Goal: Communication & Community: Ask a question

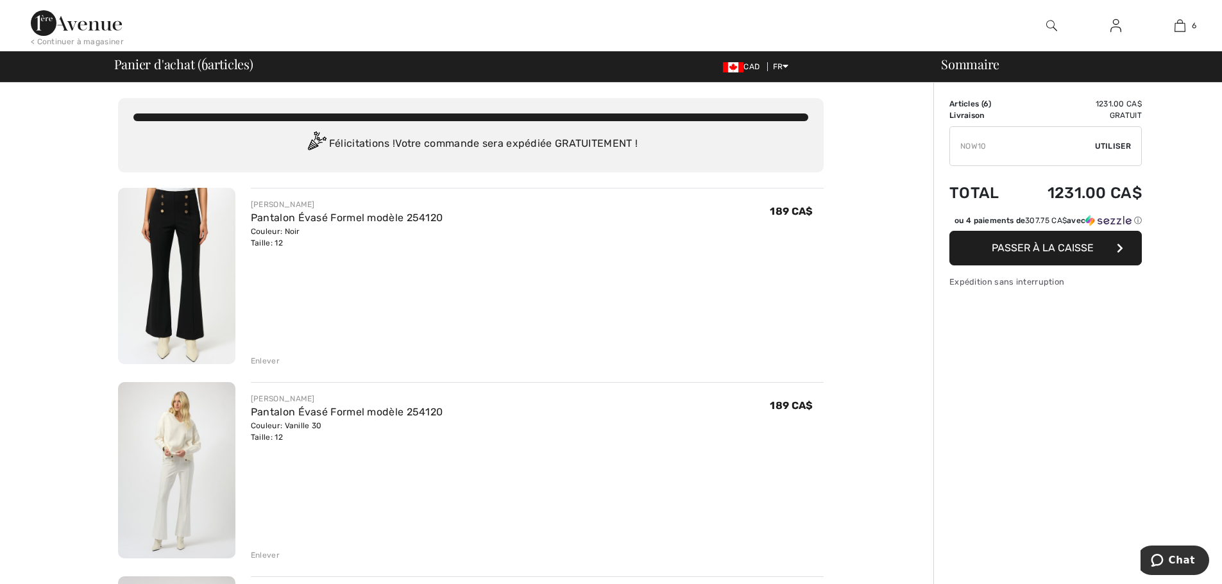
type input "NOW10"
click at [1115, 146] on span "Utiliser" at bounding box center [1113, 146] width 36 height 12
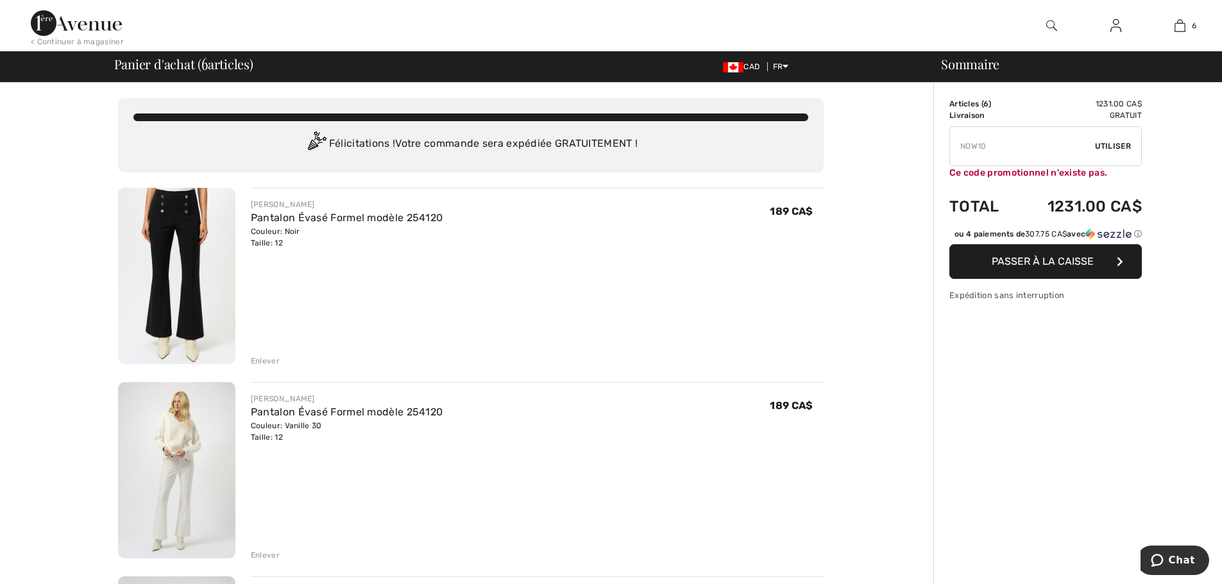
click at [988, 151] on input "TEXT" at bounding box center [1022, 146] width 145 height 38
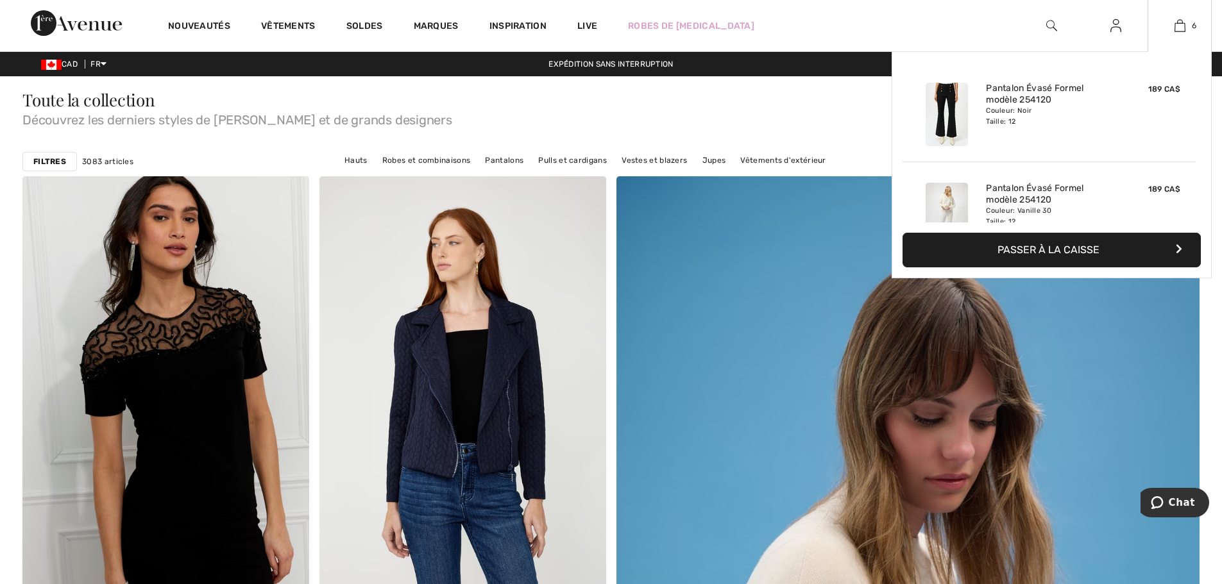
click at [1041, 244] on button "Passer à la caisse" at bounding box center [1051, 250] width 298 height 35
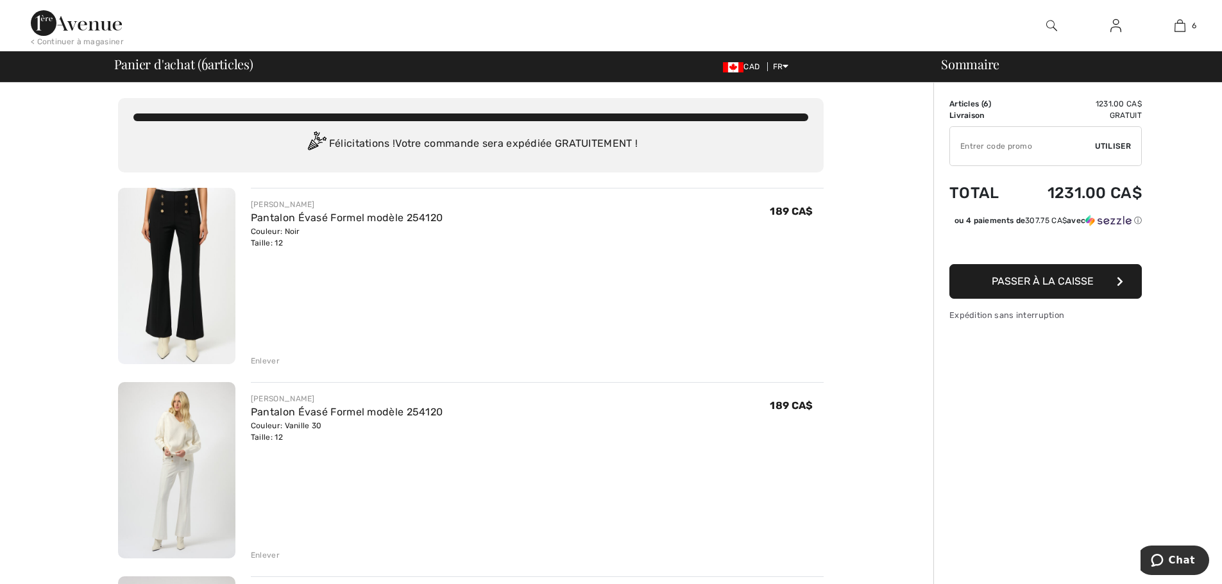
click at [1001, 151] on input "TEXT" at bounding box center [1022, 146] width 145 height 38
click at [1105, 145] on span "Utiliser" at bounding box center [1113, 146] width 36 height 12
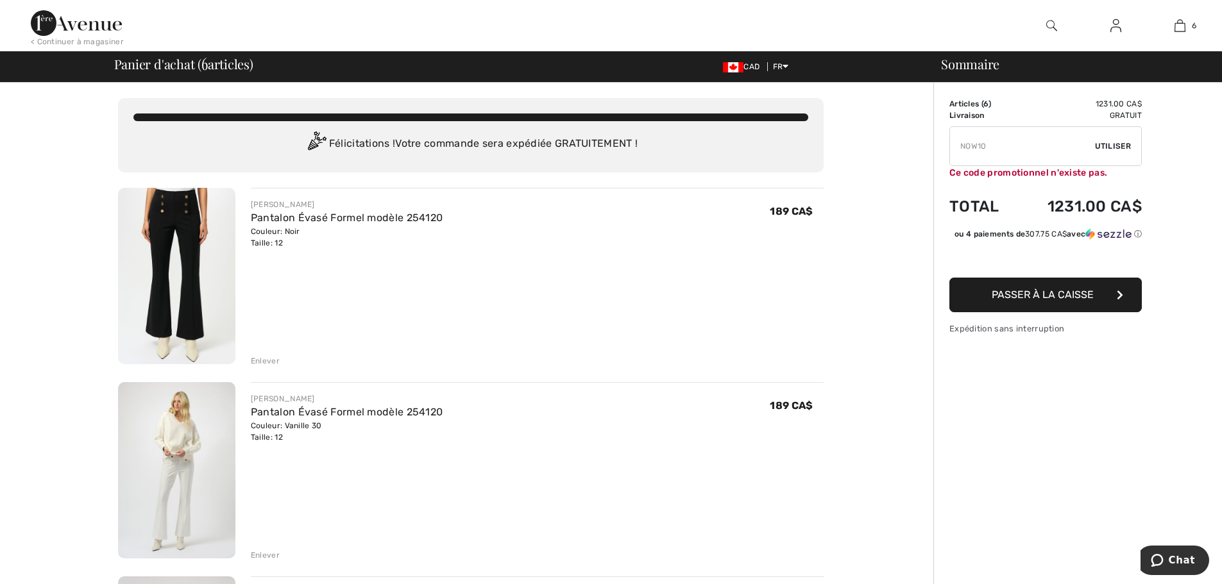
click at [1022, 153] on input "TEXT" at bounding box center [1022, 146] width 145 height 38
click at [269, 361] on div "Enlever" at bounding box center [265, 361] width 29 height 12
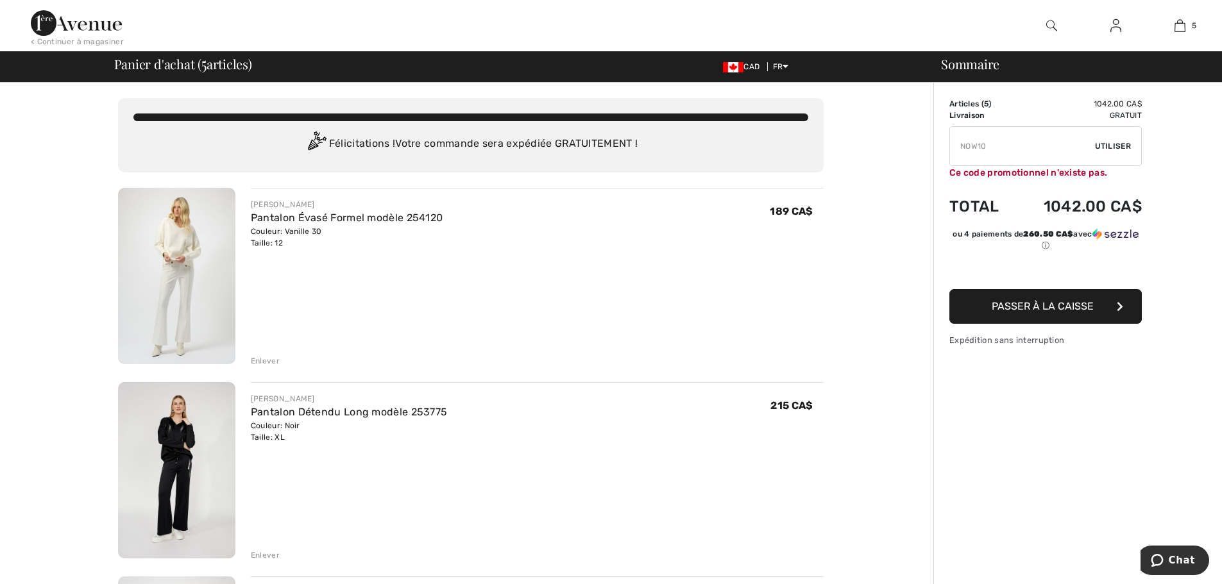
scroll to position [511, 0]
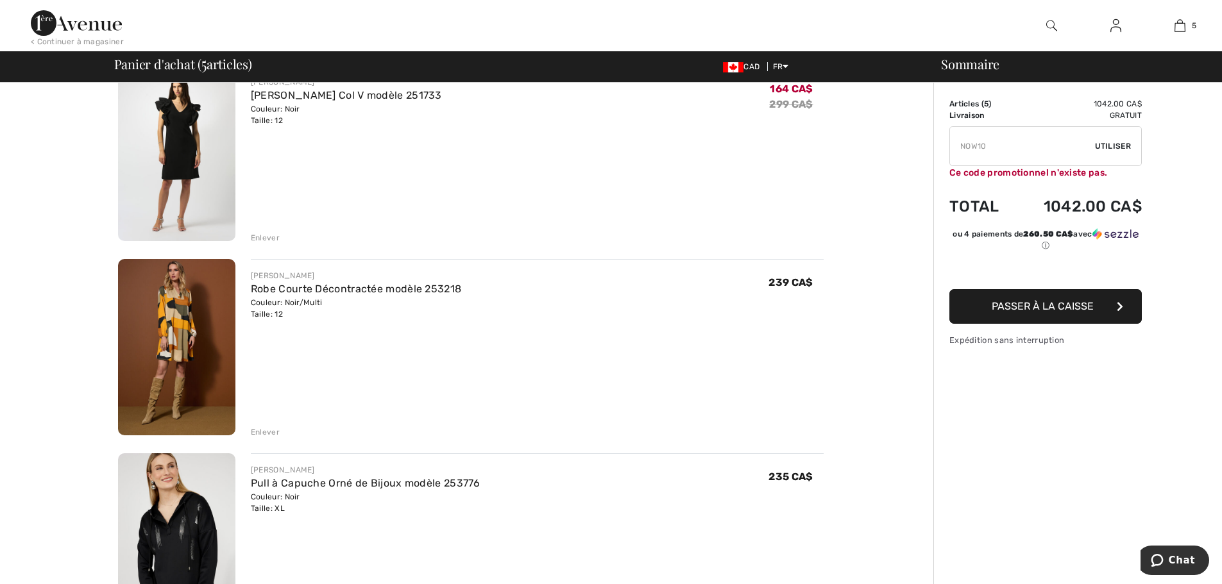
click at [262, 235] on div "Enlever" at bounding box center [265, 238] width 29 height 12
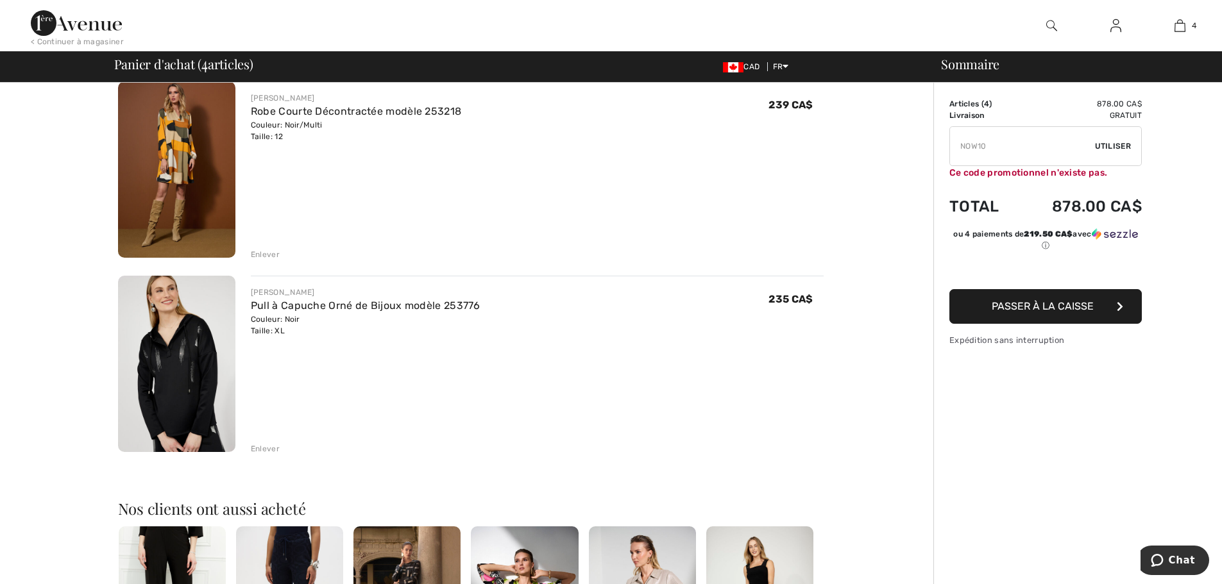
scroll to position [0, 0]
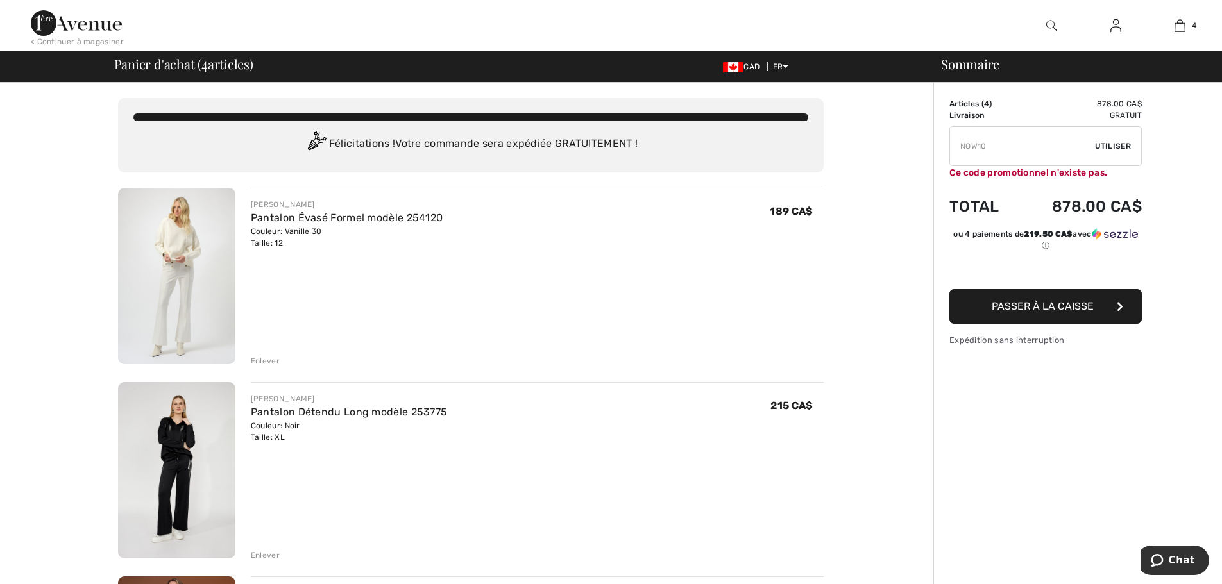
click at [1018, 140] on input "TEXT" at bounding box center [1022, 146] width 145 height 38
type input "N"
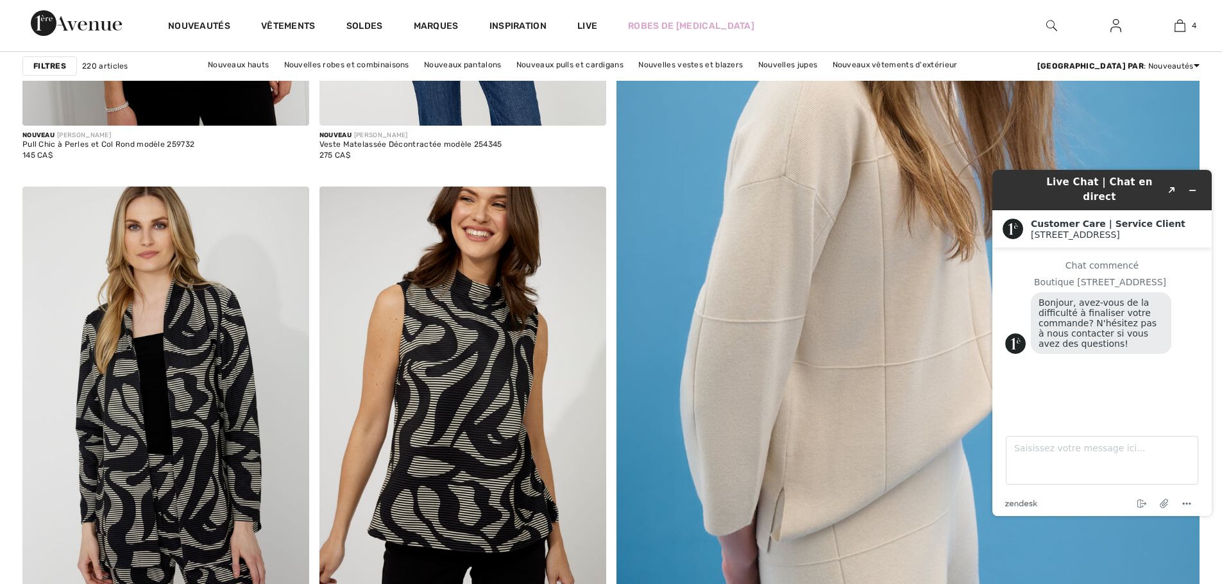
scroll to position [1022, 0]
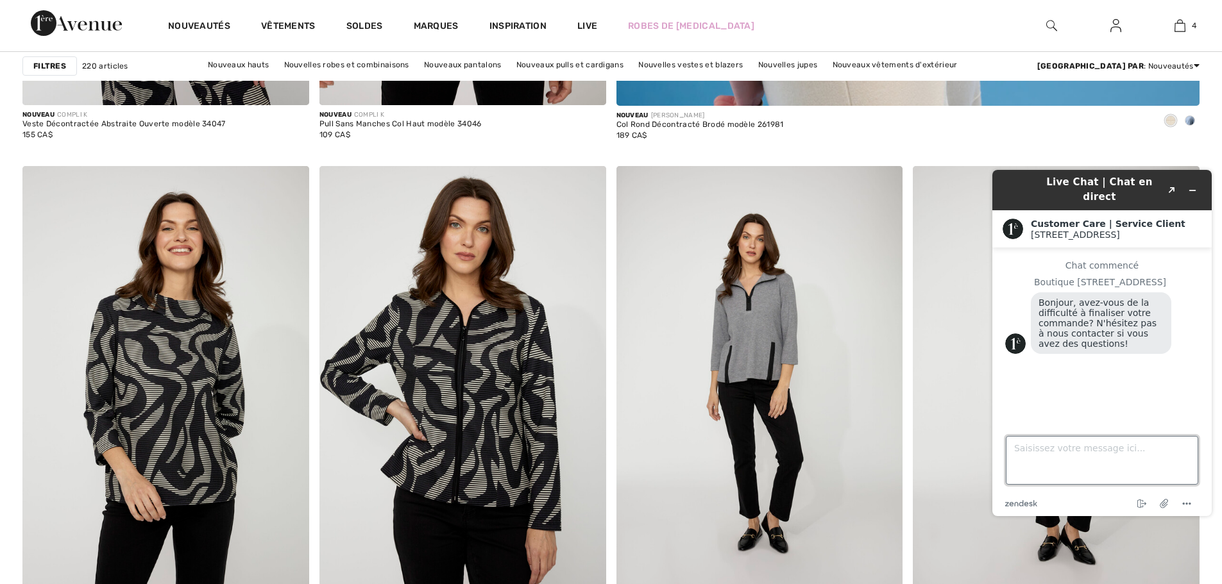
click at [1105, 464] on textarea "Saisissez votre message ici..." at bounding box center [1102, 460] width 192 height 49
click at [1167, 503] on icon "Joindre un fichier" at bounding box center [1164, 504] width 10 height 10
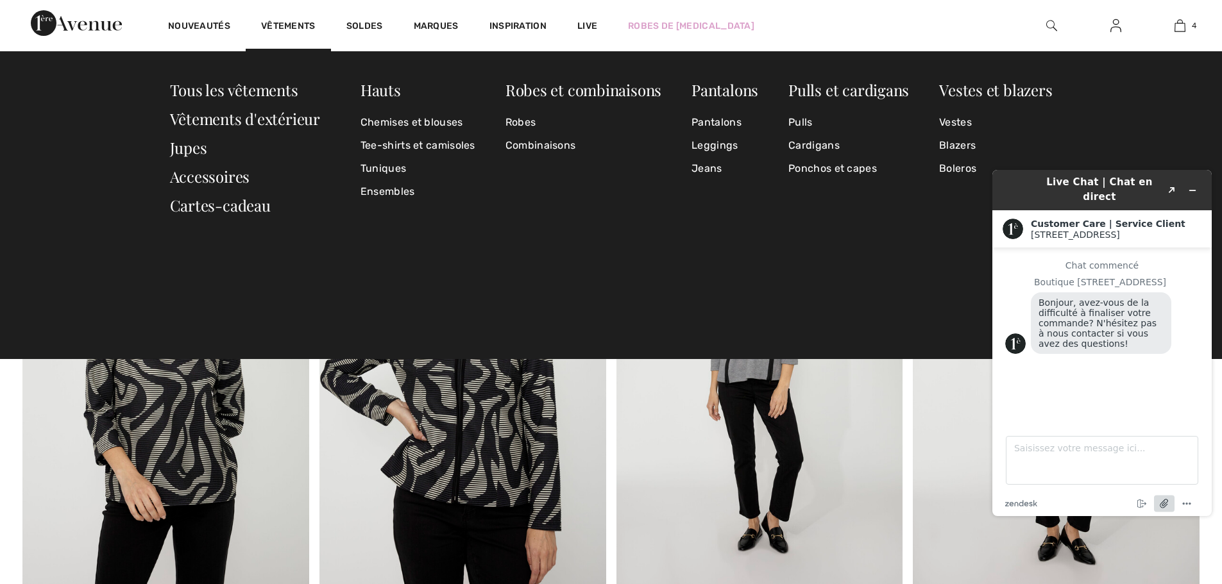
scroll to position [19, 0]
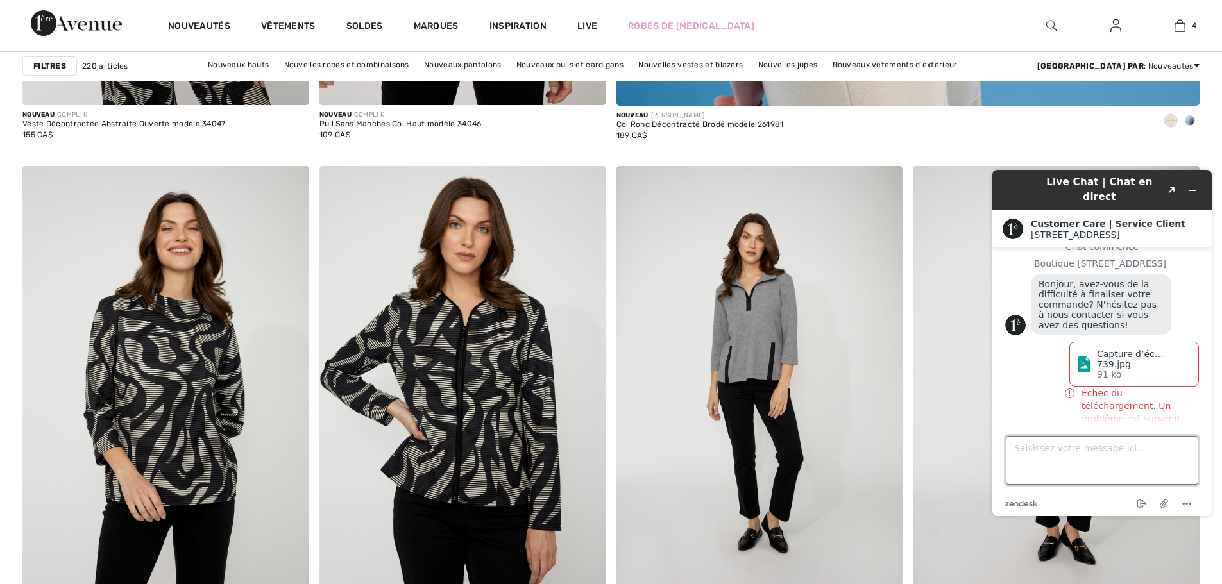
click at [1134, 450] on textarea "Saisissez votre message ici..." at bounding box center [1102, 460] width 192 height 49
type textarea "VOTRE CODE NOW10 NE FONCTIONNE PAS"
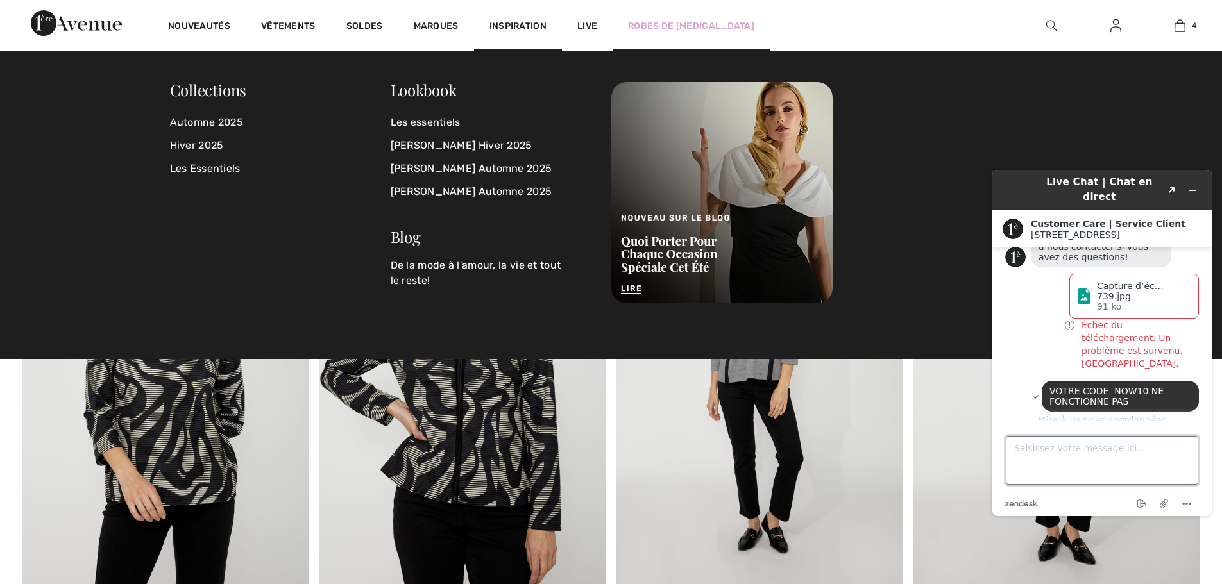
scroll to position [92, 0]
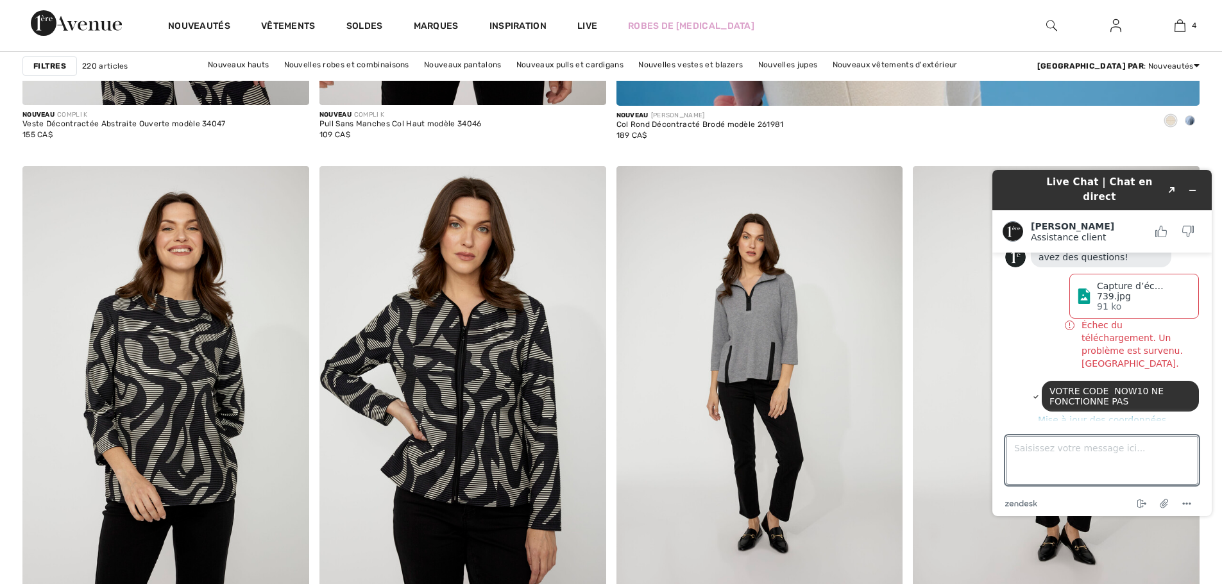
click at [1115, 301] on div "91 ko" at bounding box center [1144, 306] width 95 height 10
click at [1068, 320] on icon at bounding box center [1070, 325] width 10 height 10
click at [1067, 458] on textarea "Saisissez votre message ici..." at bounding box center [1102, 460] width 192 height 49
drag, startPoint x: 1065, startPoint y: 455, endPoint x: 1131, endPoint y: 467, distance: 67.1
click at [1138, 468] on textarea "Saisissez votre message ici..." at bounding box center [1102, 460] width 192 height 49
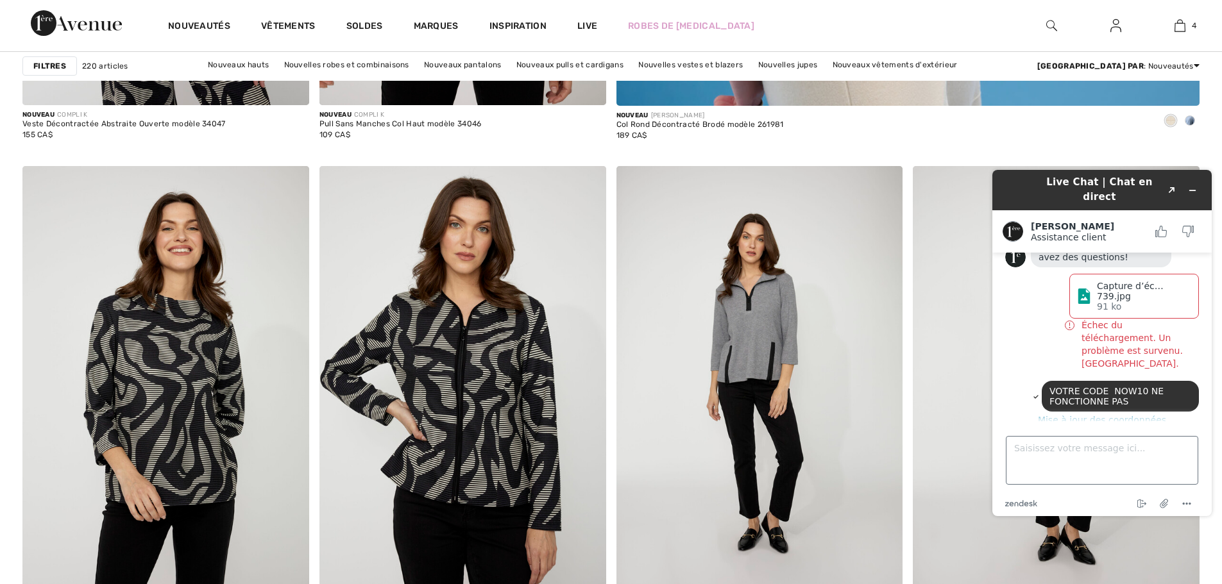
click at [1005, 451] on footer "Saisissez votre message ici... zendesk .cls-1{fill:#03363d;} Mettre fin au chat…" at bounding box center [1101, 468] width 219 height 95
click at [1159, 501] on icon "Joindre un fichier" at bounding box center [1164, 504] width 24 height 24
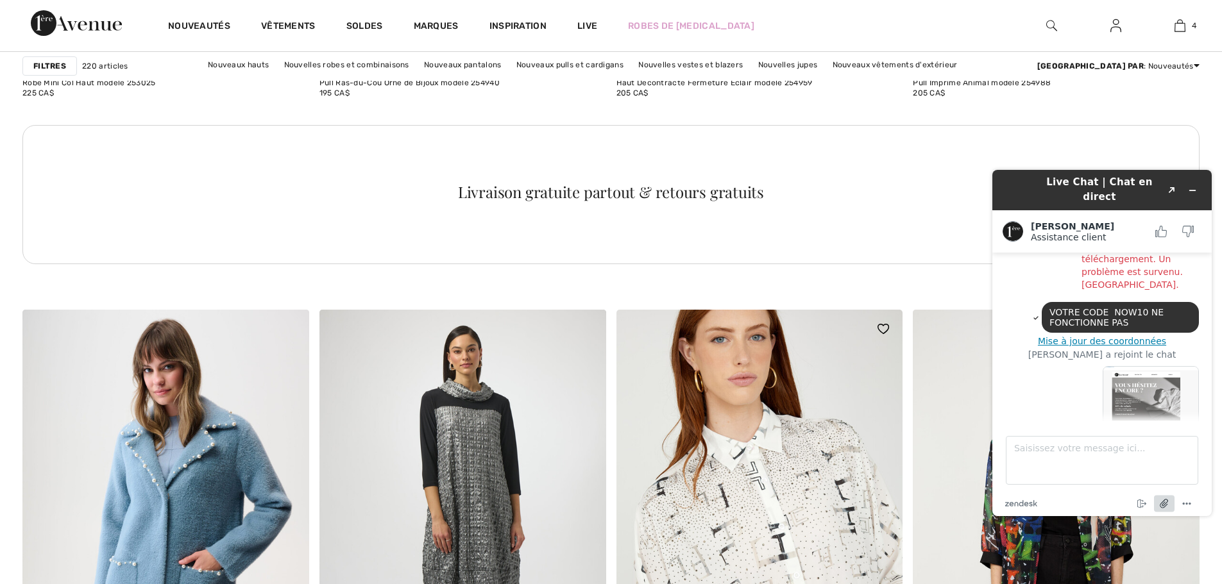
scroll to position [2556, 0]
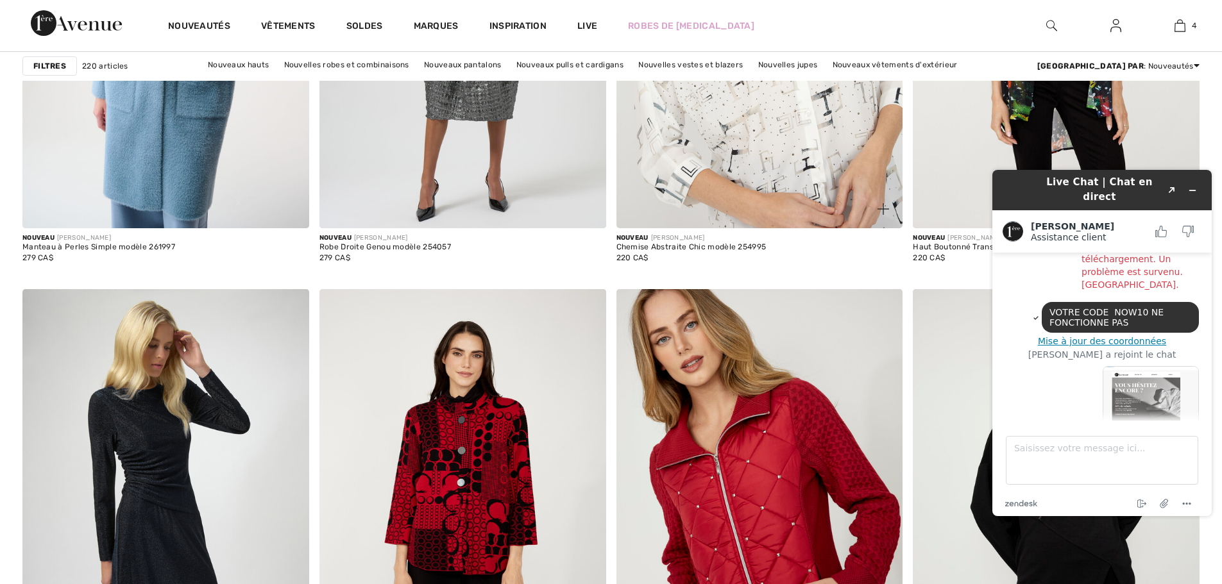
click at [798, 120] on img at bounding box center [759, 14] width 287 height 430
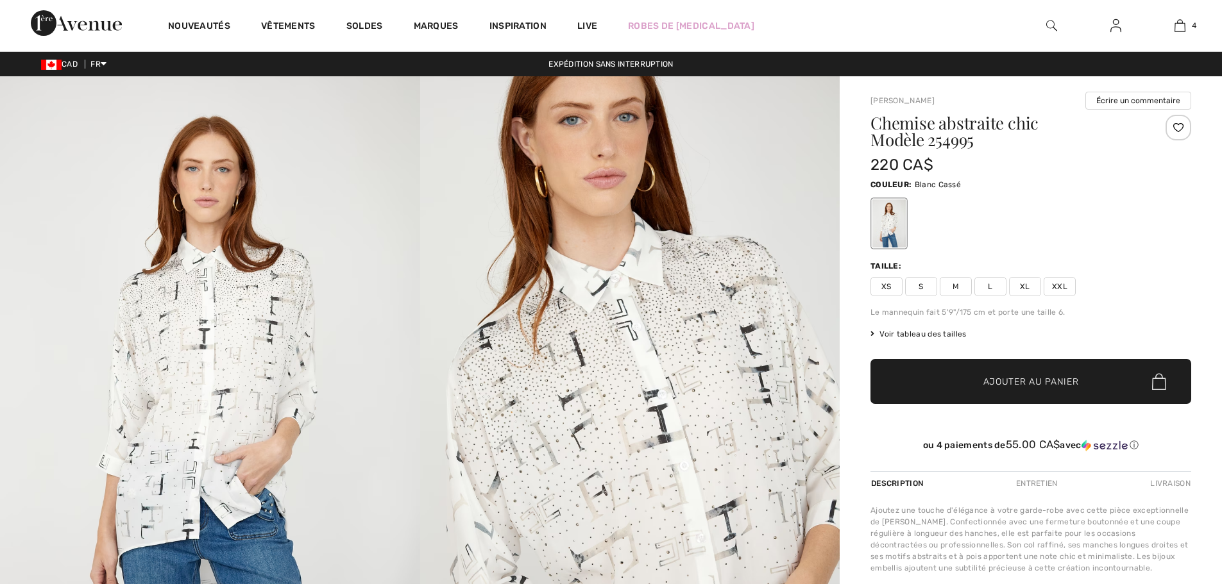
scroll to position [71, 0]
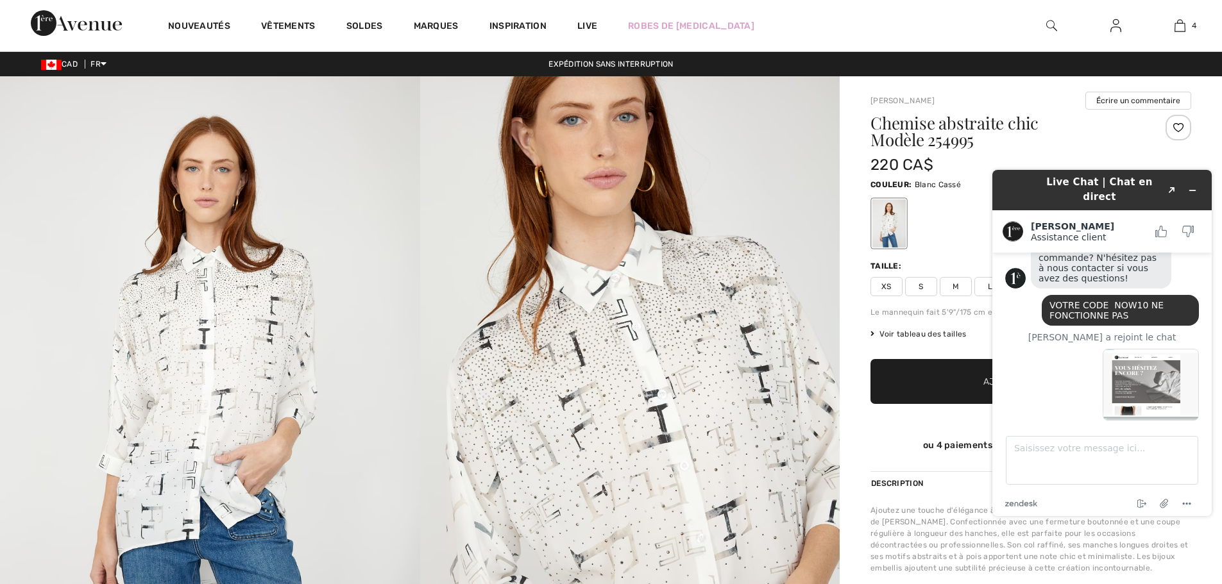
click at [932, 326] on div "Chemise abstraite chic Modèle 254995 220 CA$ Couleur: Blanc Cassé Taille: XS S …" at bounding box center [1030, 293] width 321 height 357
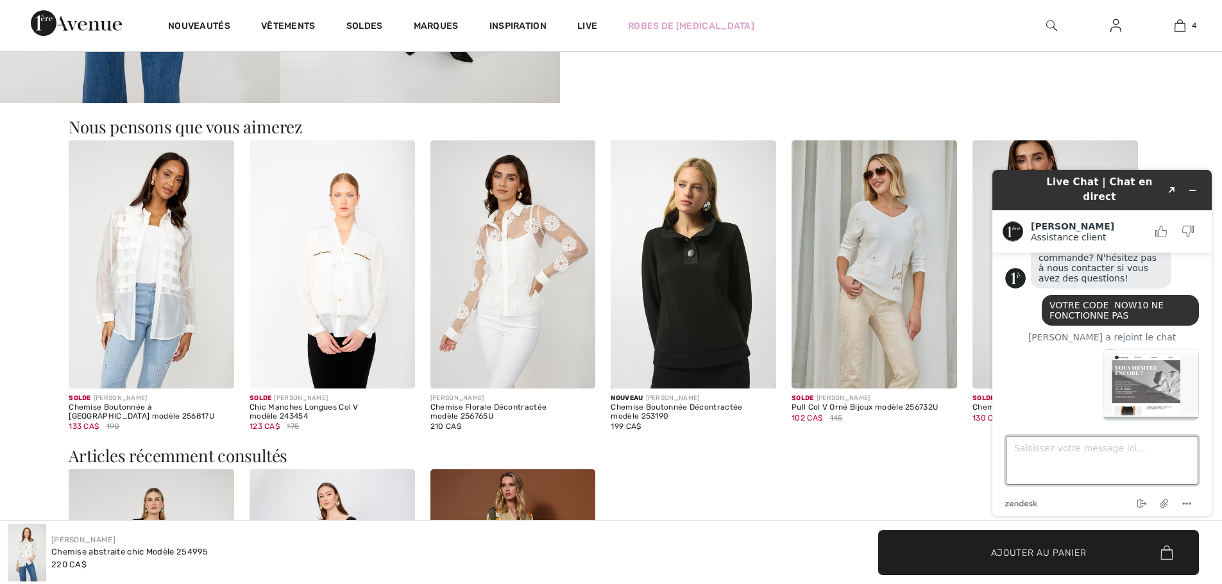
click at [1050, 468] on textarea "Saisissez votre message ici..." at bounding box center [1102, 460] width 192 height 49
drag, startPoint x: 1099, startPoint y: 180, endPoint x: 1186, endPoint y: 169, distance: 88.0
click at [1221, 190] on html "Live Chat | Chat en direct Created with Sketch. Amanda Assistance client Assist…" at bounding box center [1102, 343] width 240 height 367
click at [895, 267] on img at bounding box center [873, 264] width 165 height 248
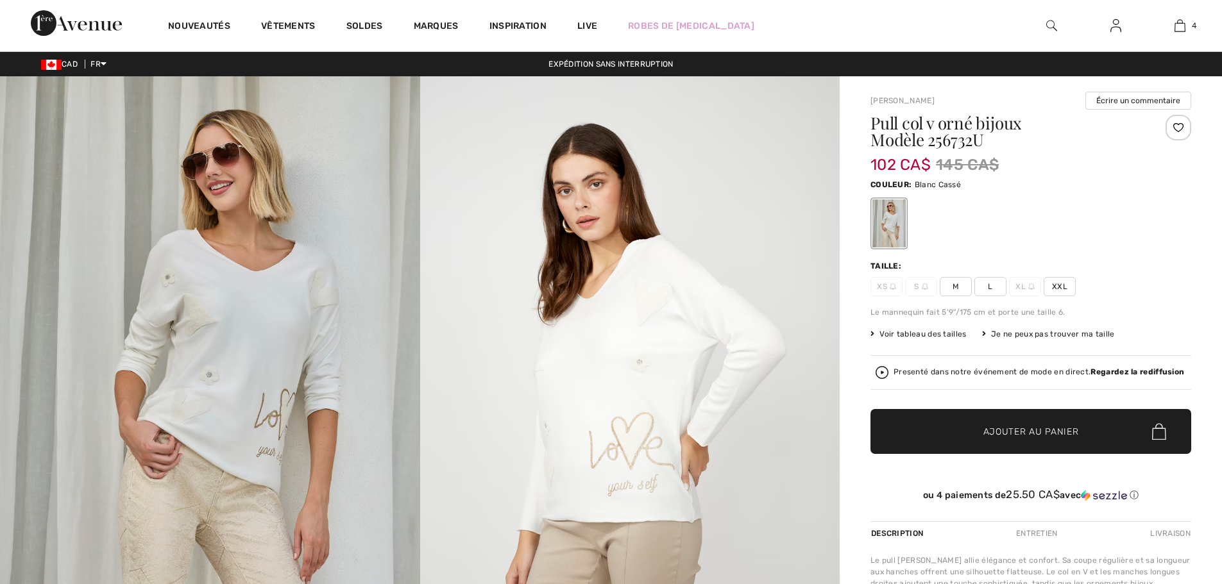
scroll to position [128, 0]
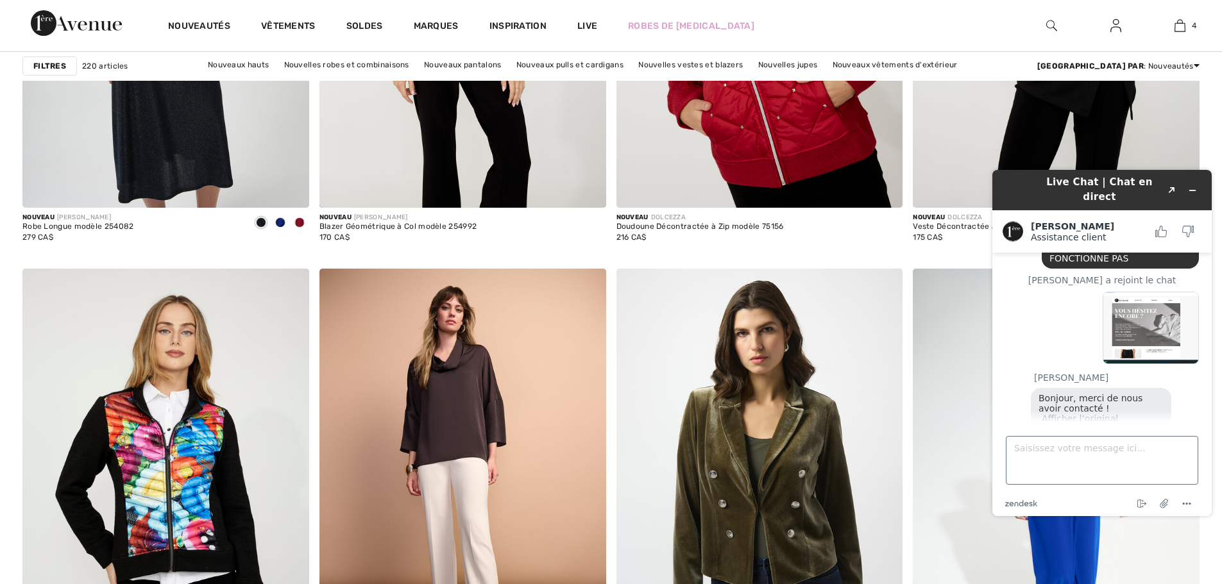
scroll to position [162, 0]
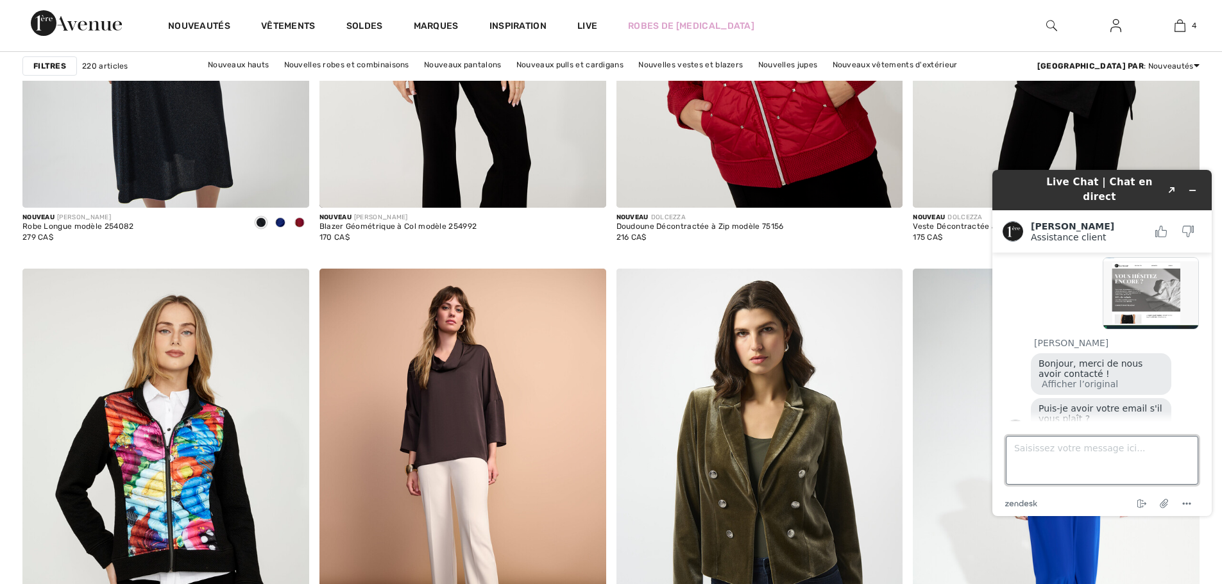
click at [1038, 450] on textarea "Saisissez votre message ici..." at bounding box center [1102, 460] width 192 height 49
click at [1164, 503] on icon "Joindre un fichier" at bounding box center [1164, 504] width 10 height 10
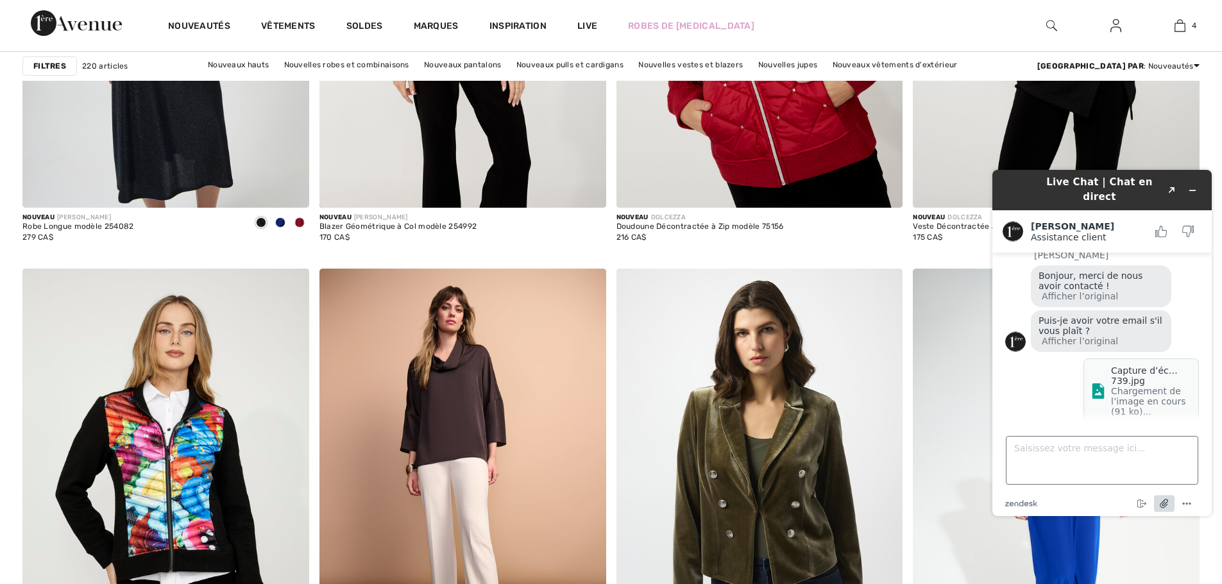
scroll to position [253, 0]
click at [1041, 451] on textarea "Saisissez votre message ici..." at bounding box center [1102, 460] width 192 height 49
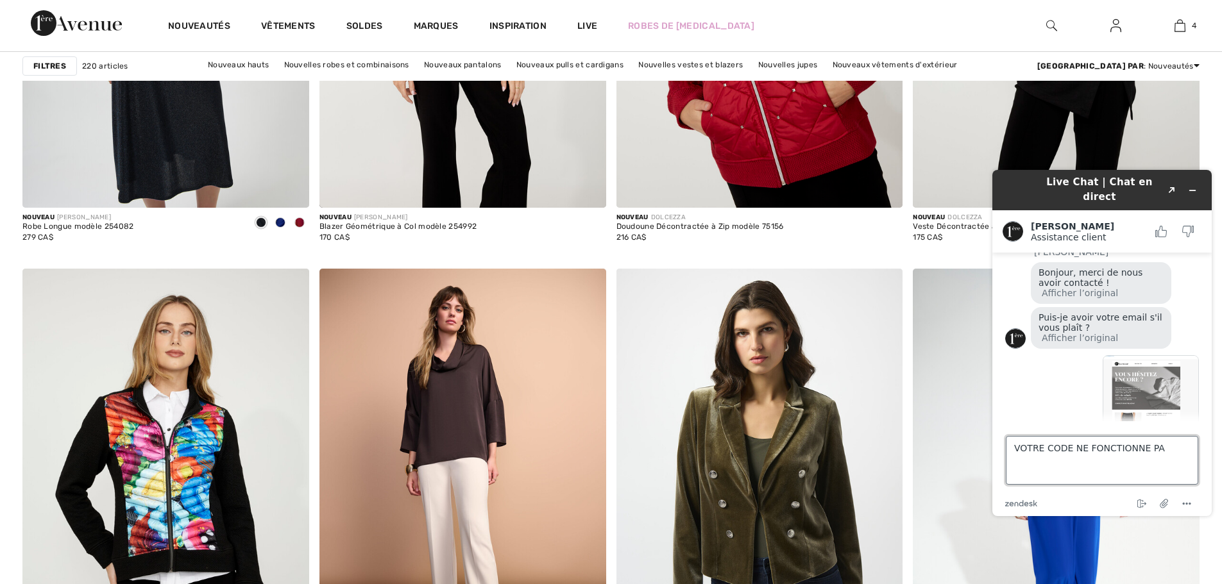
type textarea "VOTRE CODE NE FONCTIONNE PAS"
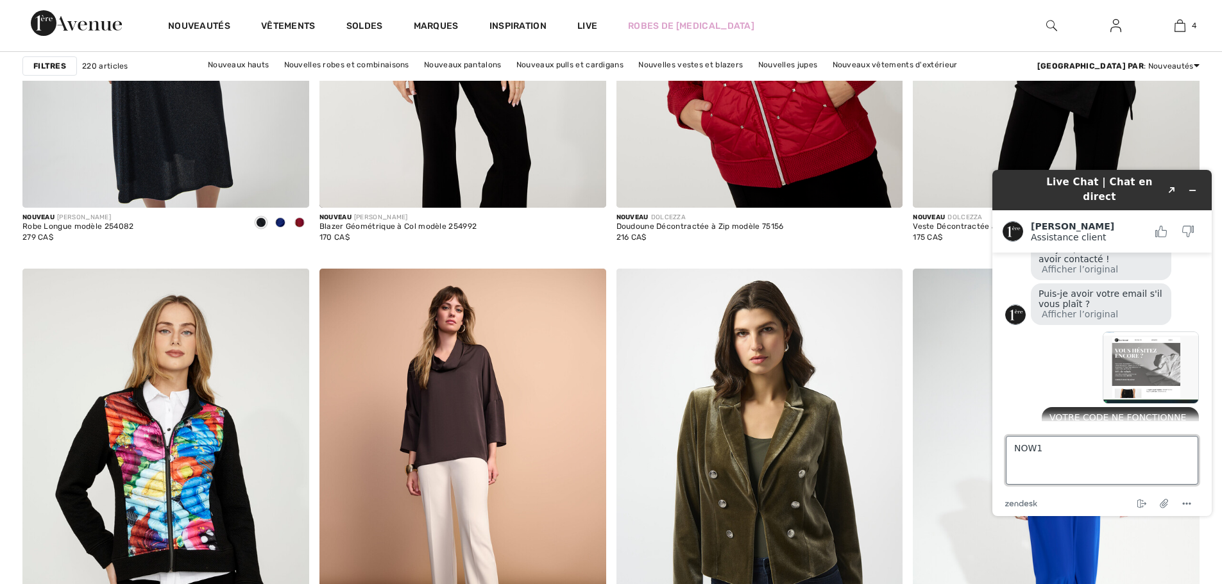
type textarea "NOW10"
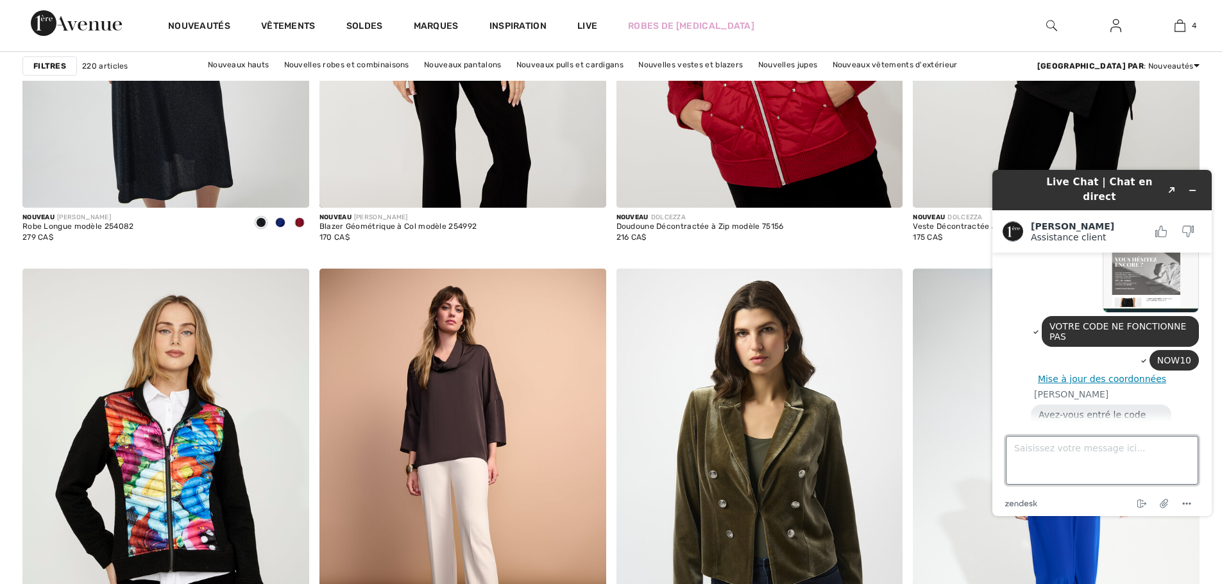
scroll to position [403, 0]
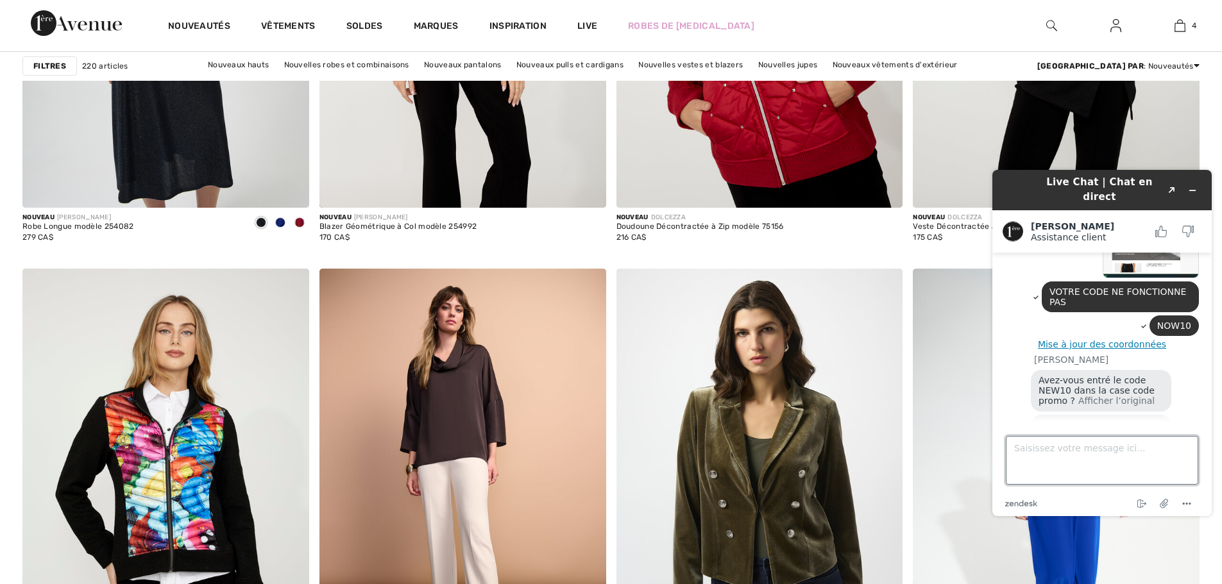
click at [1079, 438] on textarea "Saisissez votre message ici..." at bounding box center [1102, 460] width 192 height 49
type textarea "OUI"
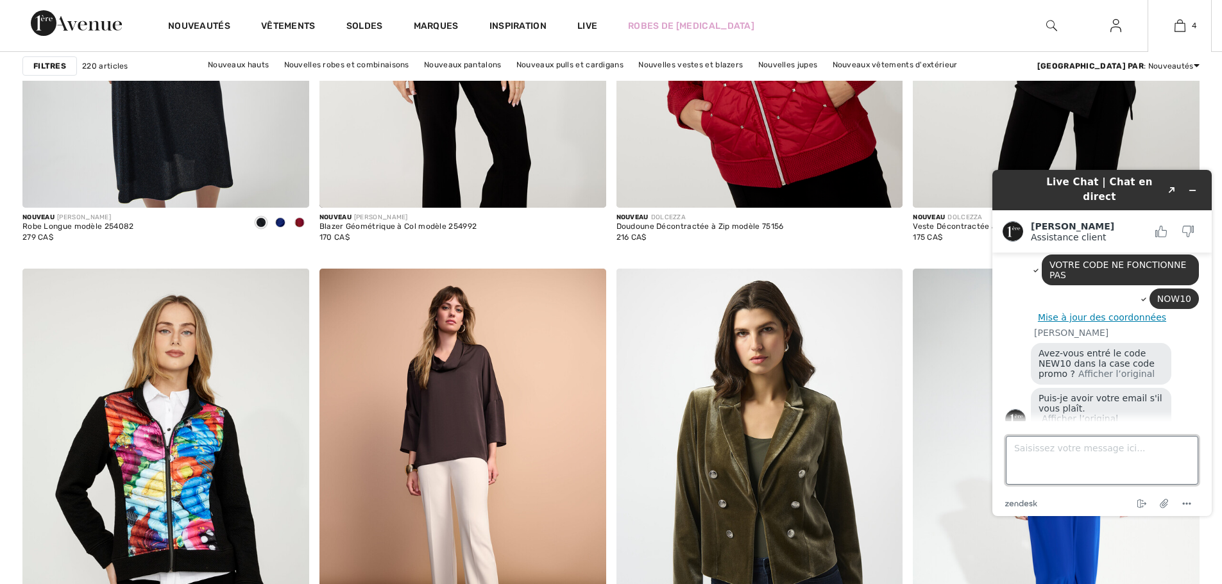
scroll to position [521, 0]
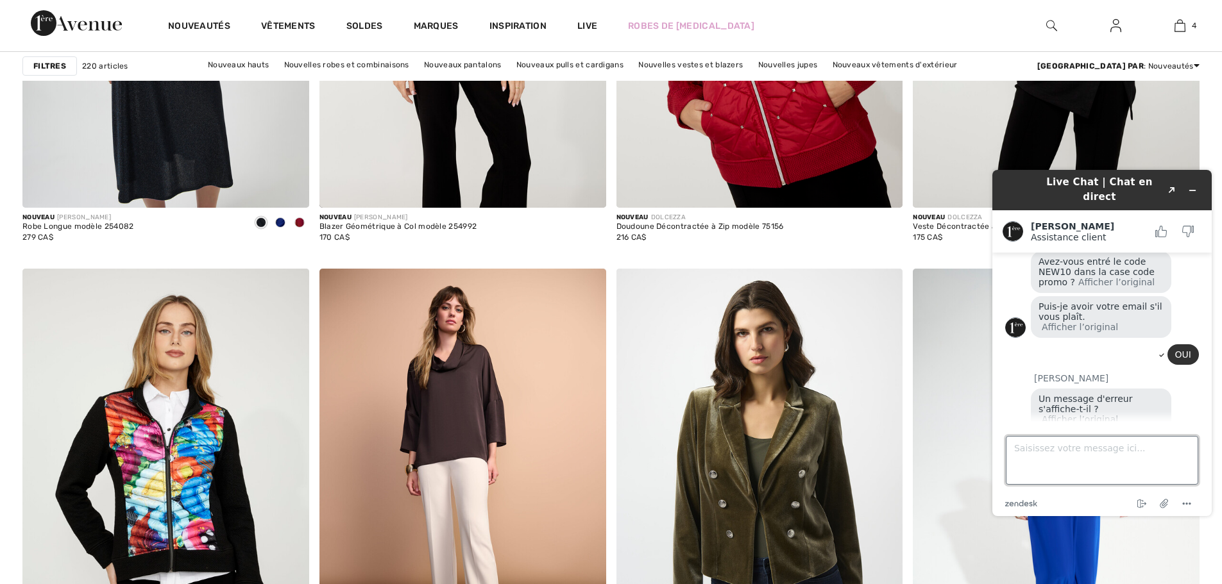
click at [1102, 449] on textarea "Saisissez votre message ici..." at bounding box center [1102, 460] width 192 height 49
type textarea "ROSE.MARIEG1958@GMAIL.COM"
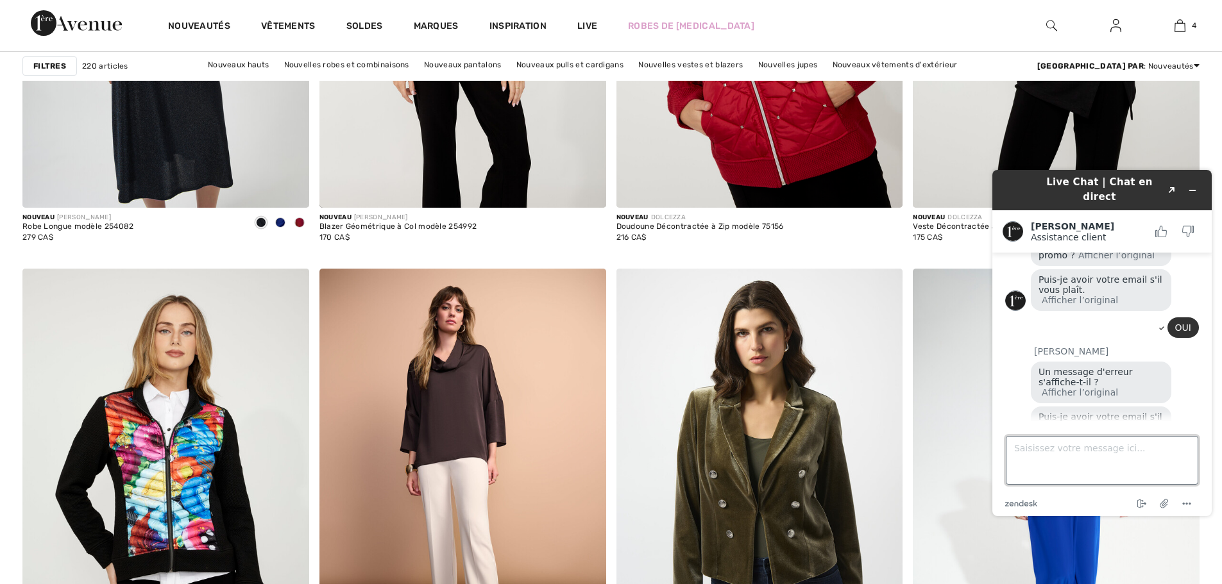
click at [1089, 463] on textarea "Saisissez votre message ici..." at bounding box center [1102, 460] width 192 height 49
type textarea "rose.marieg1958@gmail.com"
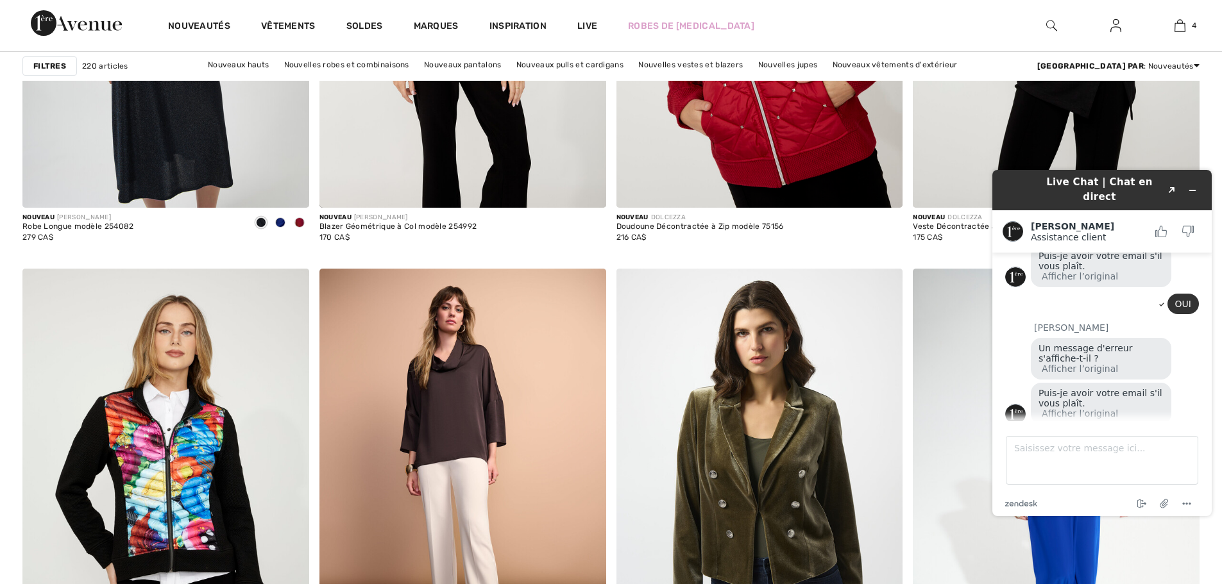
click at [1040, 443] on icon at bounding box center [1036, 447] width 8 height 8
click at [1038, 446] on icon at bounding box center [1036, 447] width 4 height 3
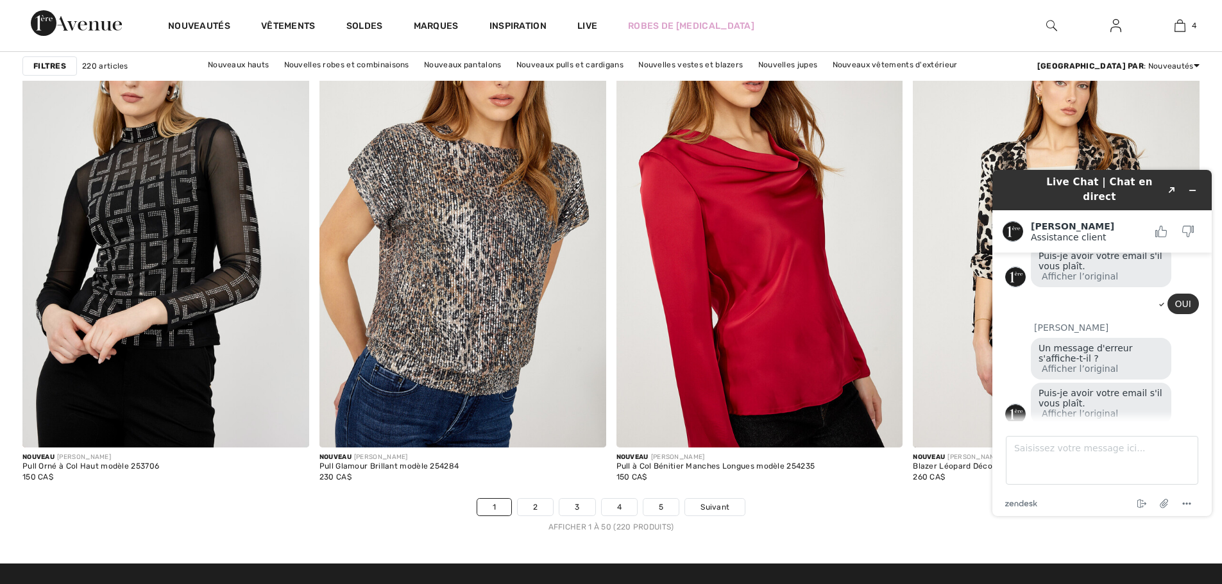
scroll to position [629, 0]
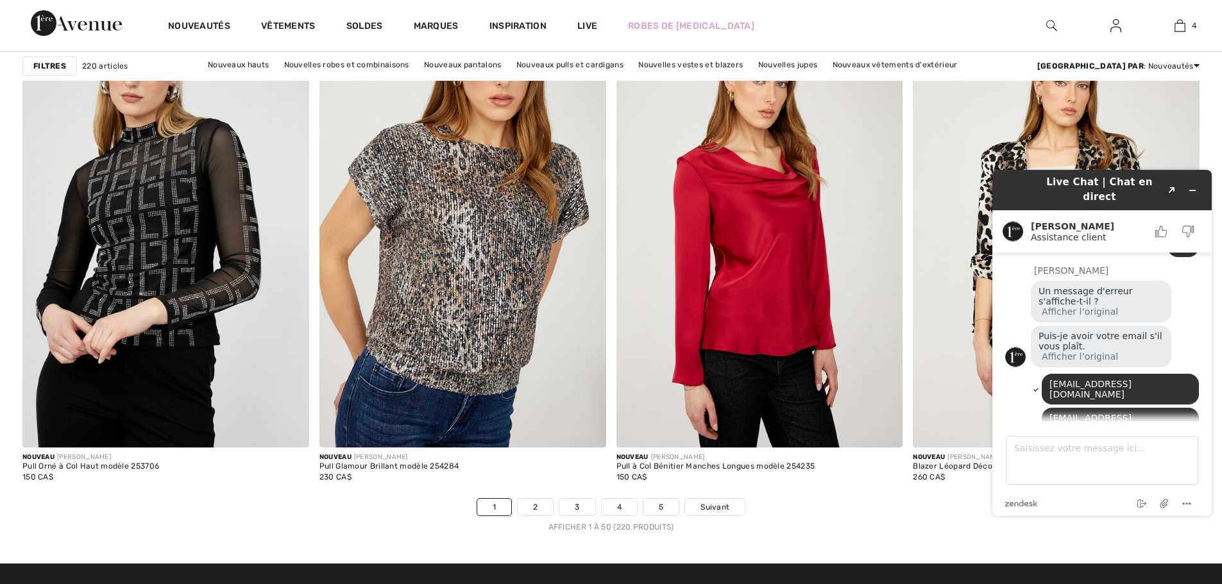
drag, startPoint x: 1149, startPoint y: 392, endPoint x: 1116, endPoint y: 396, distance: 32.9
click at [1116, 468] on span "Entrez-vous le code NOW10 ou NEW10 ?" at bounding box center [1083, 478] width 91 height 21
copy span "NOW10"
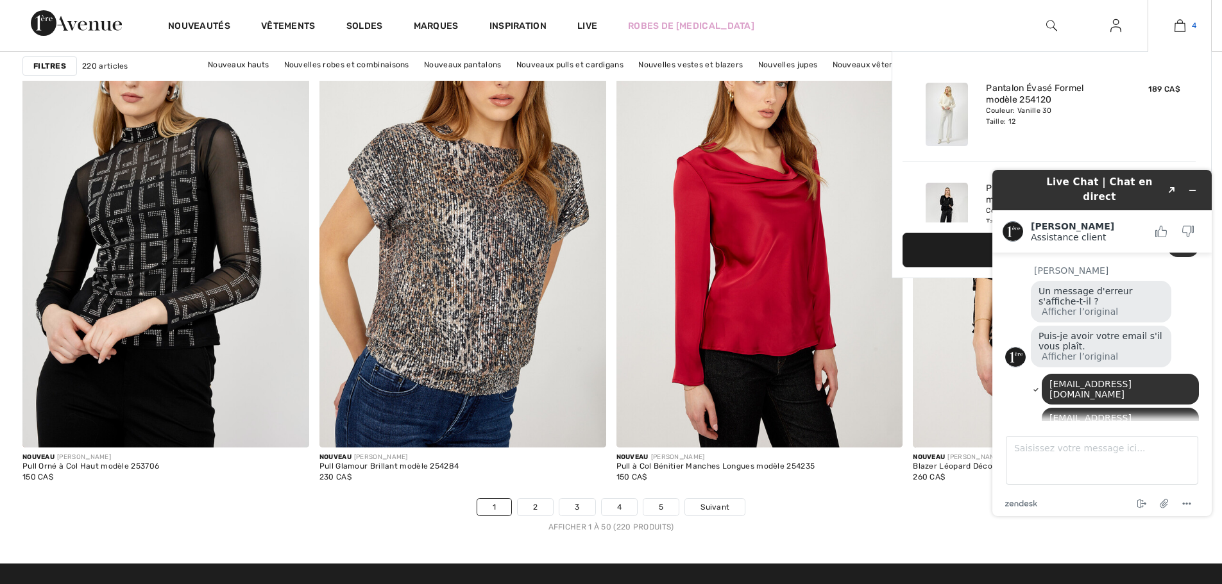
click at [1181, 25] on img at bounding box center [1179, 25] width 11 height 15
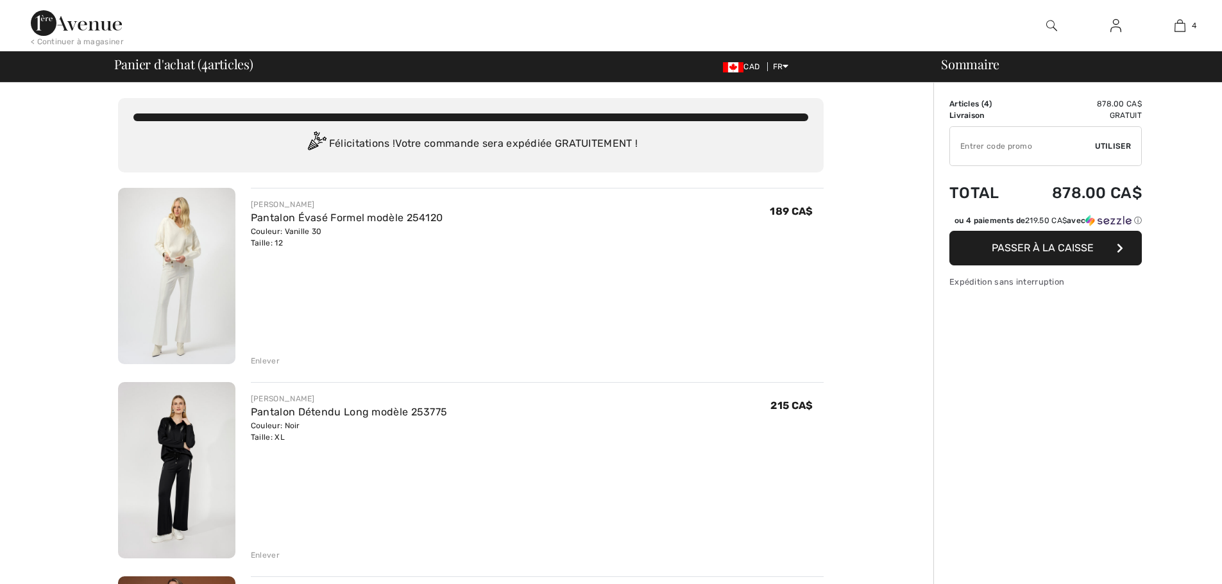
click at [979, 145] on input "TEXT" at bounding box center [1022, 146] width 145 height 38
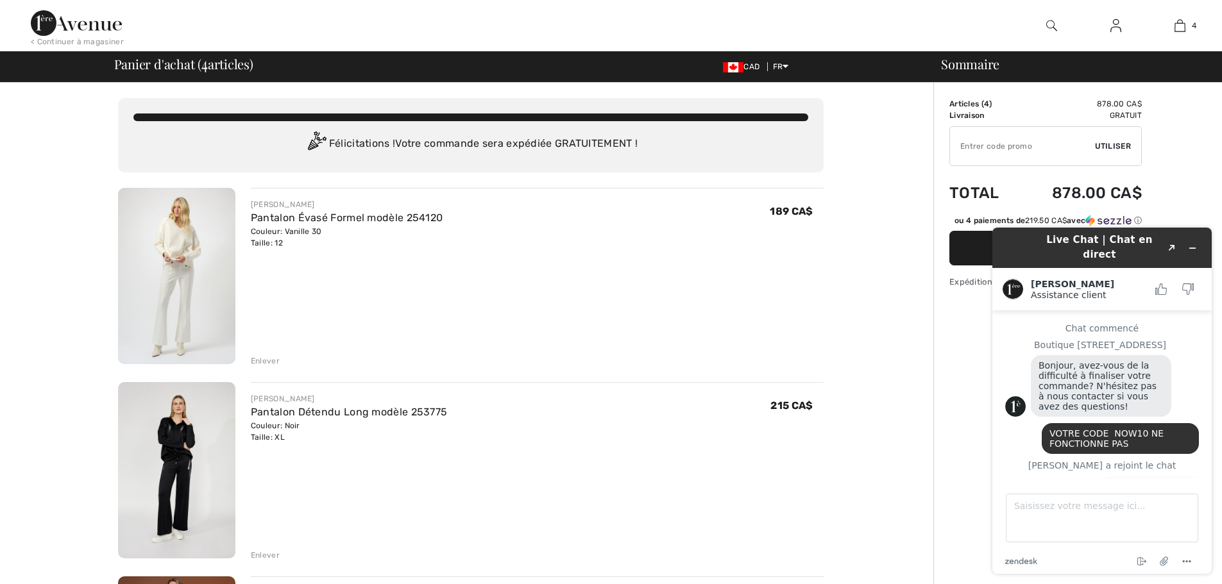
scroll to position [617, 0]
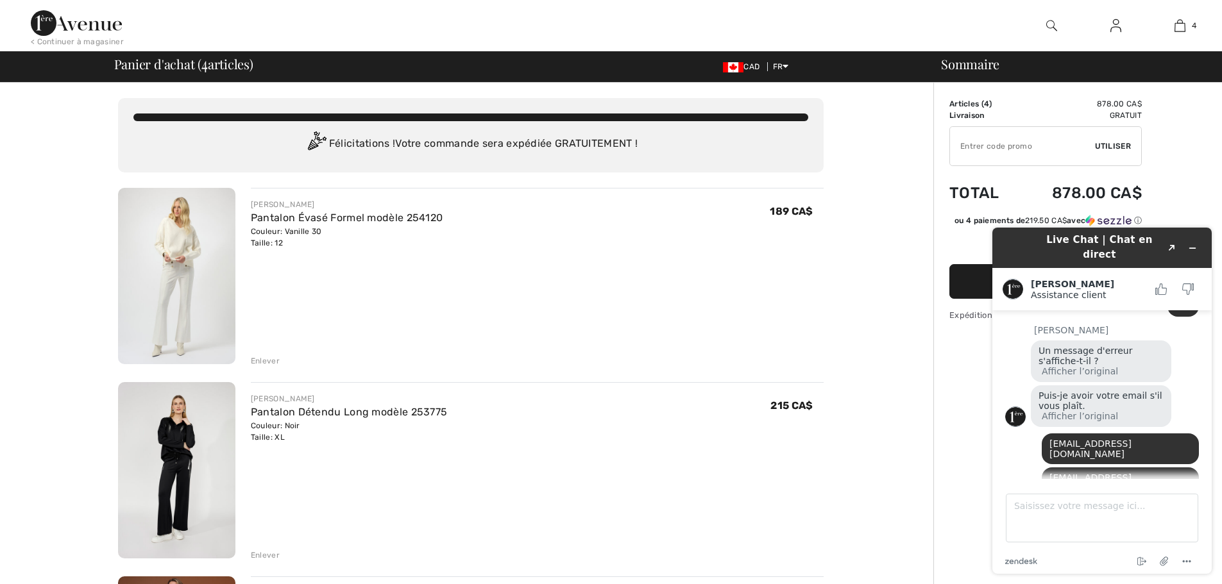
paste input "NOW10"
click at [1108, 144] on span "Utiliser" at bounding box center [1113, 146] width 36 height 12
type input "N0W10"
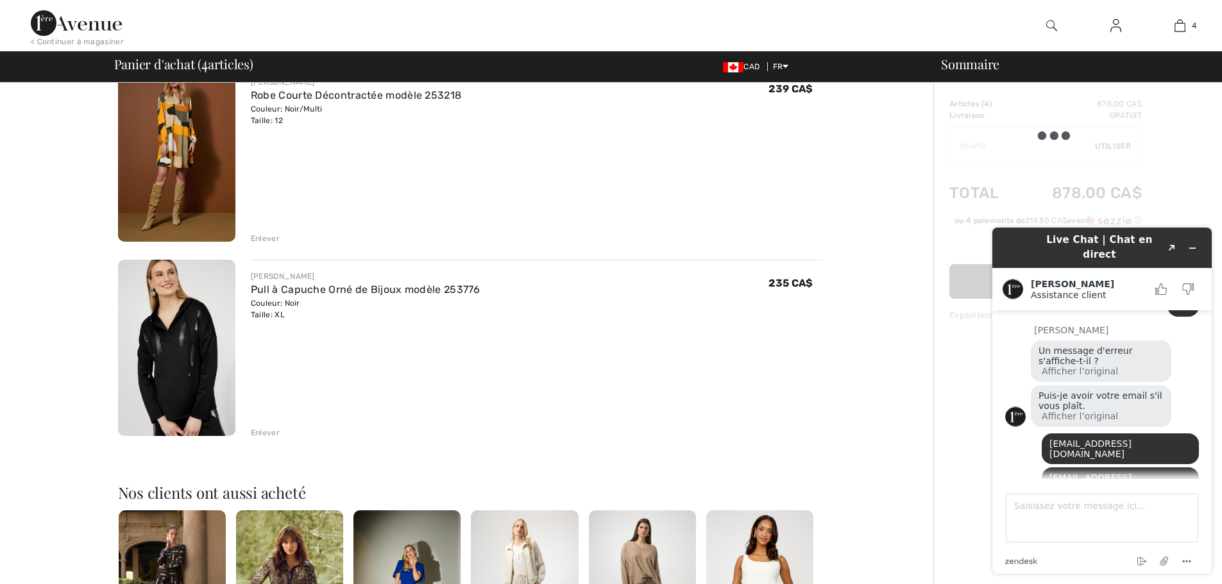
scroll to position [0, 0]
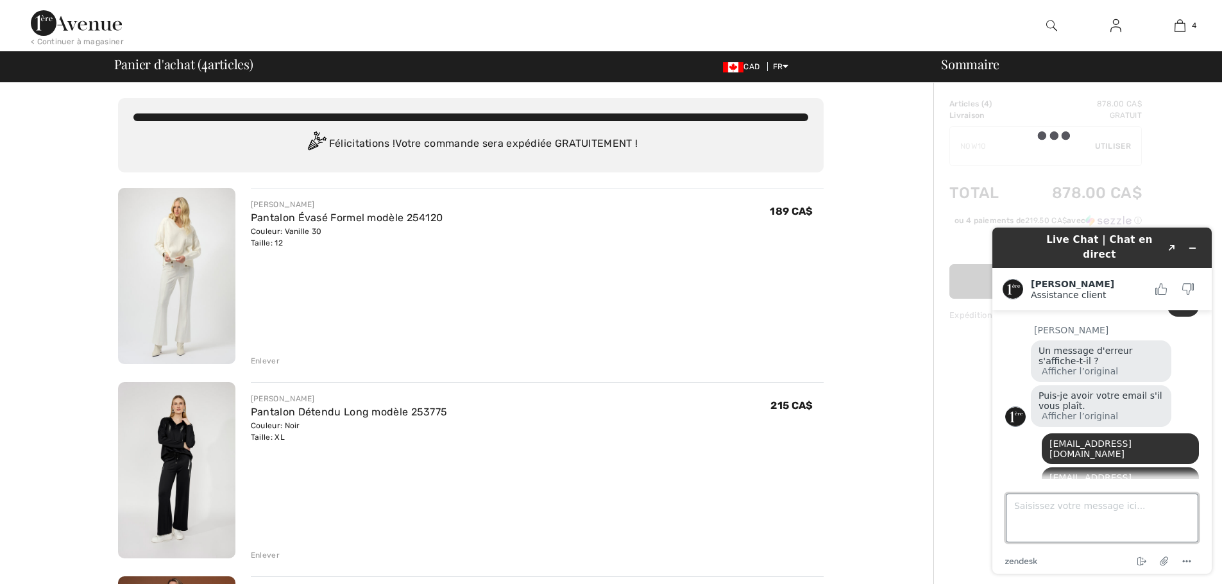
click at [1068, 528] on textarea "Saisissez votre message ici..." at bounding box center [1102, 518] width 192 height 49
type textarea "le système travaille"
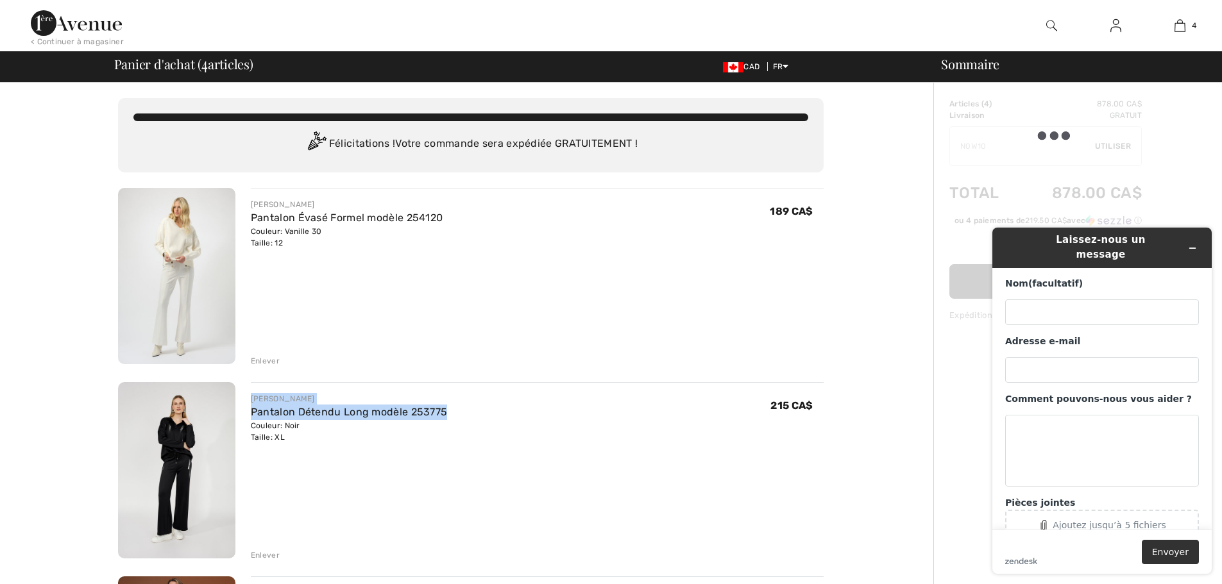
drag, startPoint x: 489, startPoint y: 408, endPoint x: 232, endPoint y: 414, distance: 257.9
click at [232, 414] on div "FRANK LYMAN Pantalon Détendu Long modèle 253775 Couleur: Noir Taille: XL Vente …" at bounding box center [470, 471] width 705 height 179
click at [262, 414] on link "Pantalon Détendu Long modèle 253775" at bounding box center [349, 412] width 197 height 12
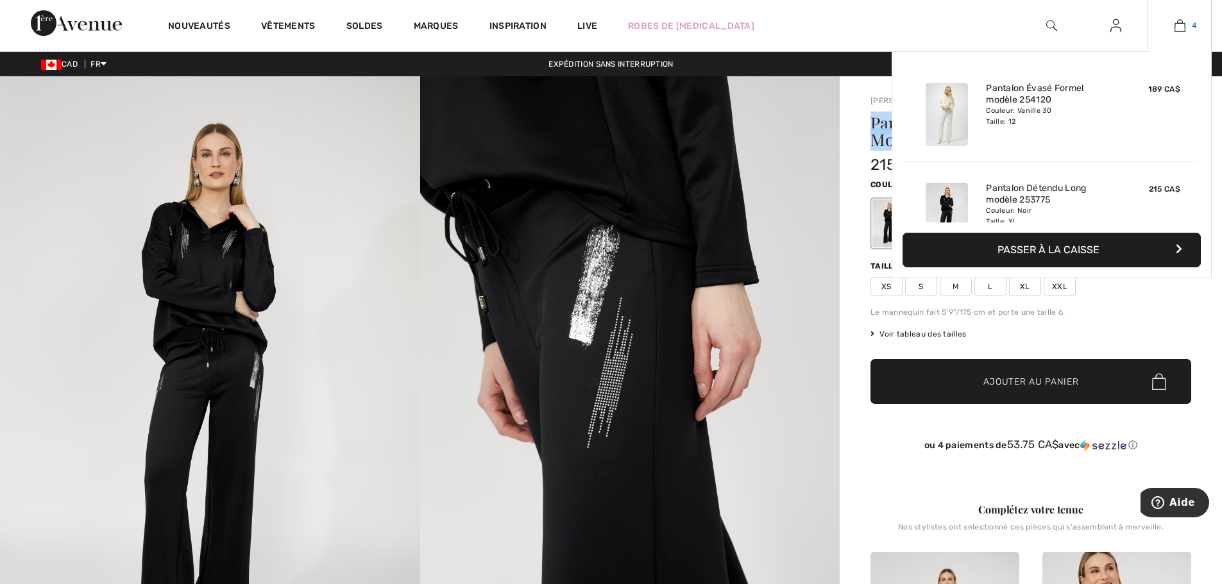
click at [1174, 23] on img at bounding box center [1179, 25] width 11 height 15
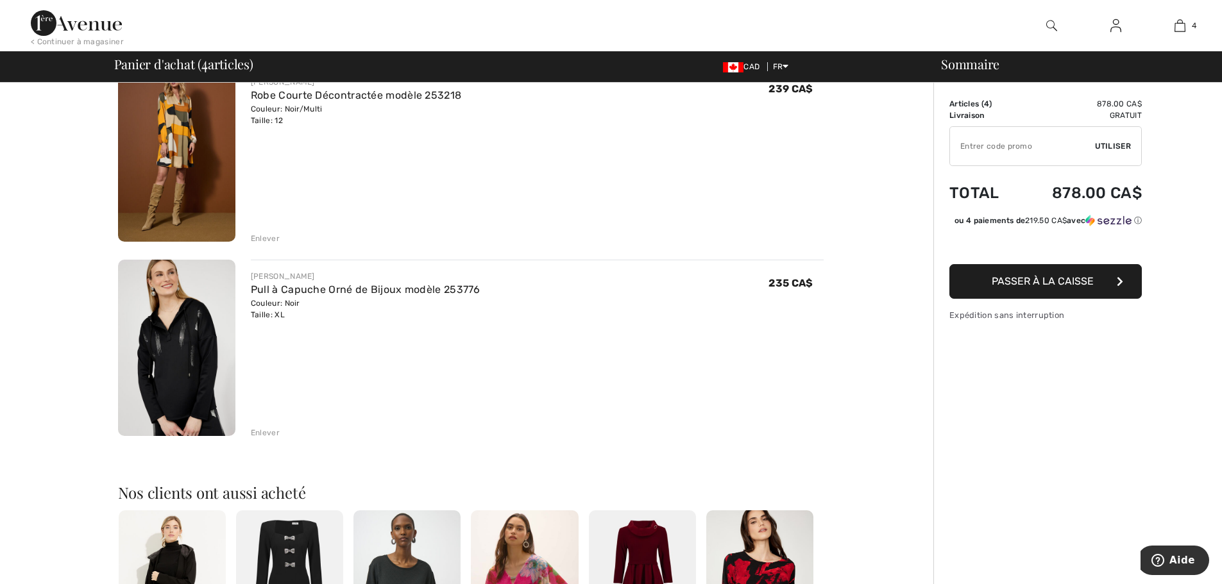
scroll to position [913, 0]
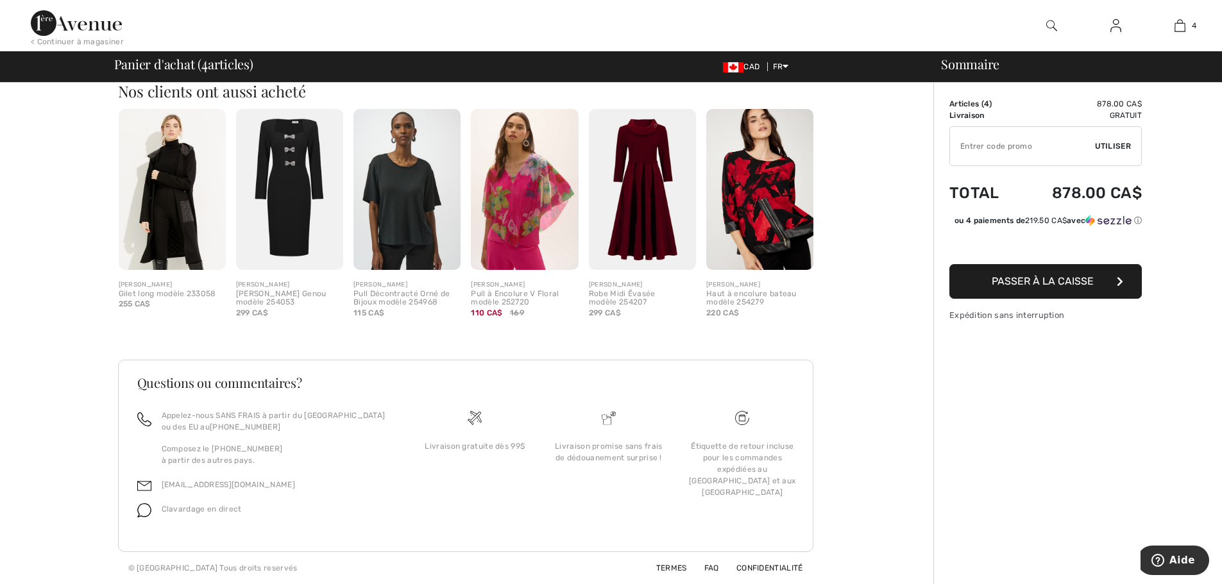
click at [289, 192] on img at bounding box center [289, 189] width 107 height 161
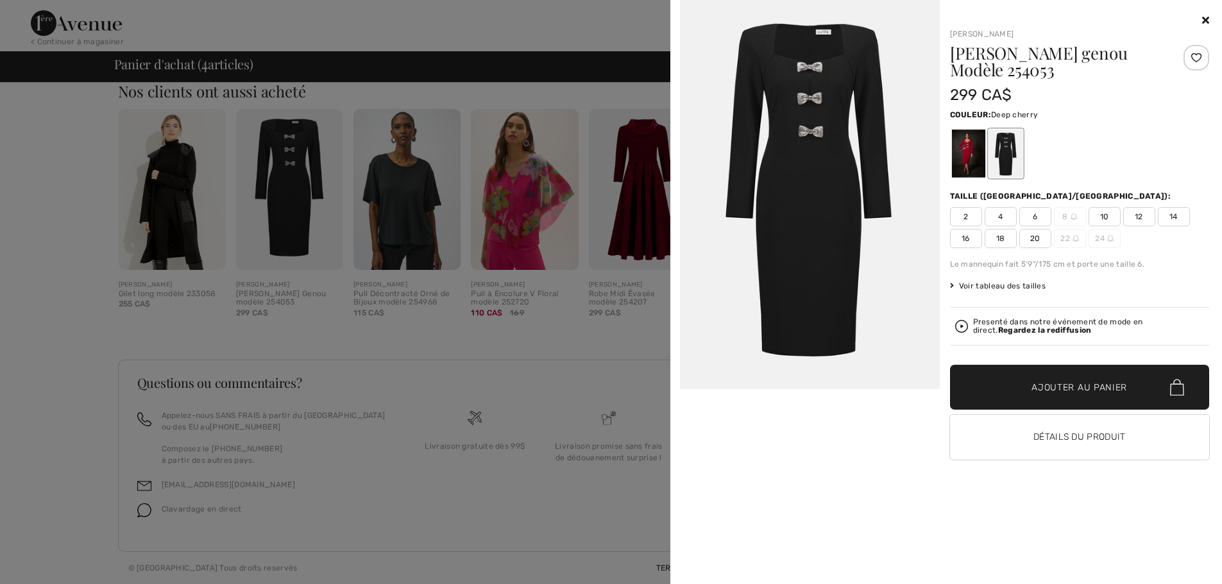
click at [959, 149] on div at bounding box center [967, 154] width 33 height 48
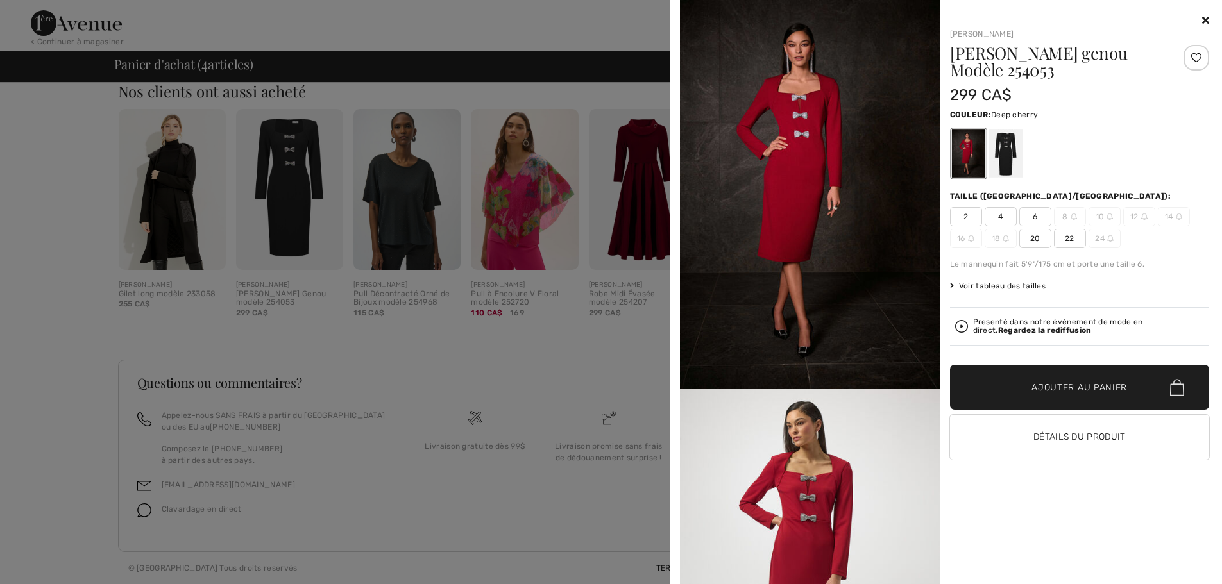
click at [80, 174] on div at bounding box center [611, 292] width 1222 height 584
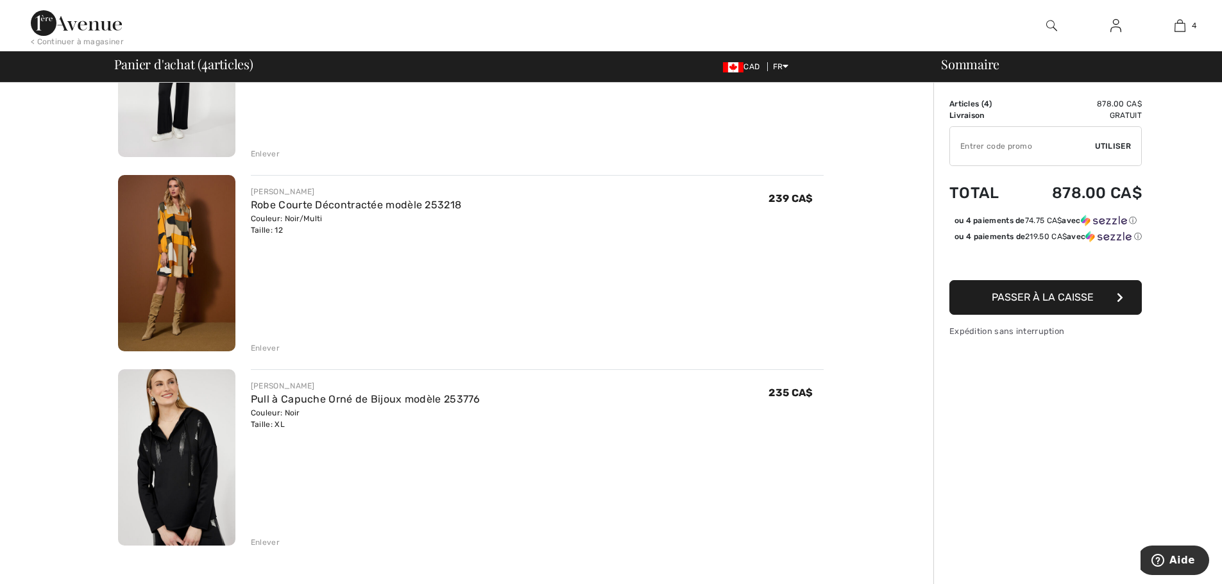
scroll to position [0, 0]
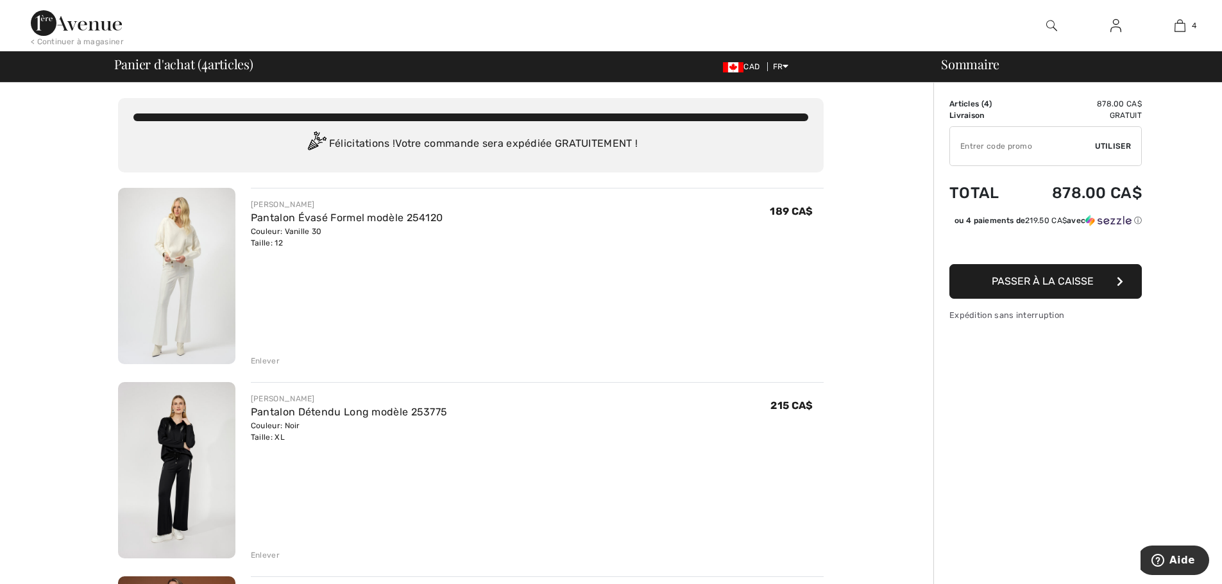
click at [103, 29] on img at bounding box center [76, 23] width 91 height 26
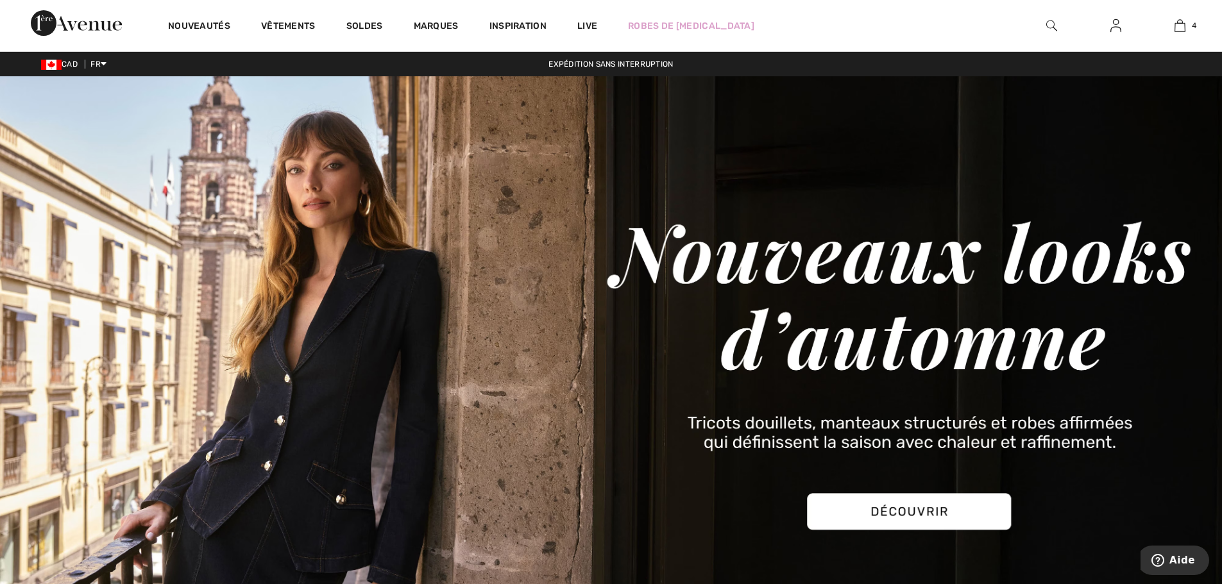
click at [909, 507] on img at bounding box center [611, 369] width 1222 height 586
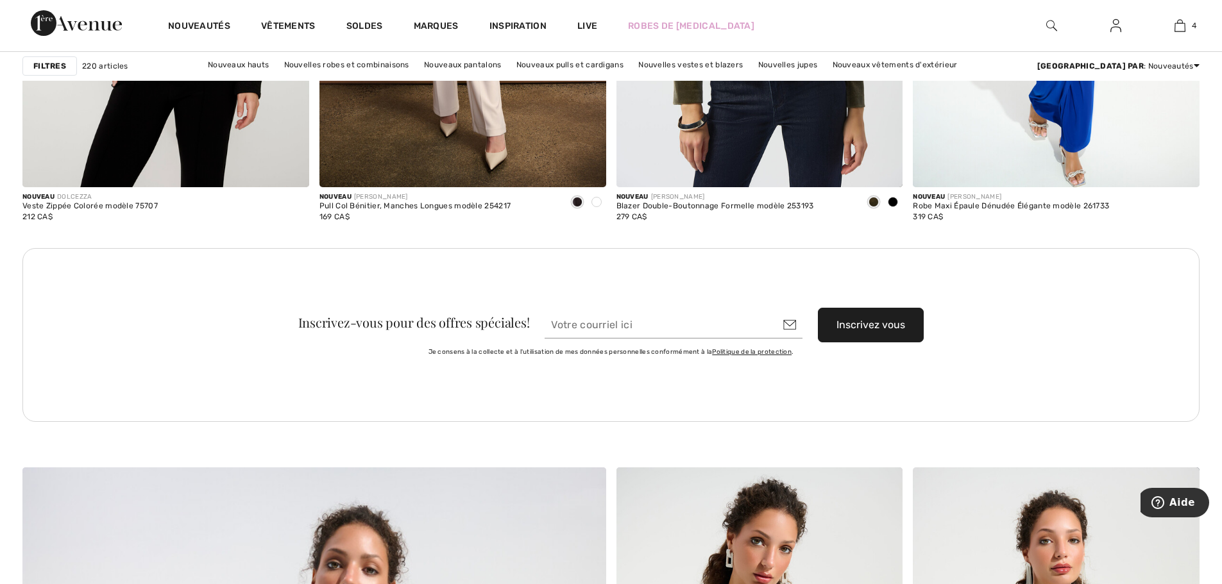
scroll to position [1533, 0]
